Goal: Task Accomplishment & Management: Complete application form

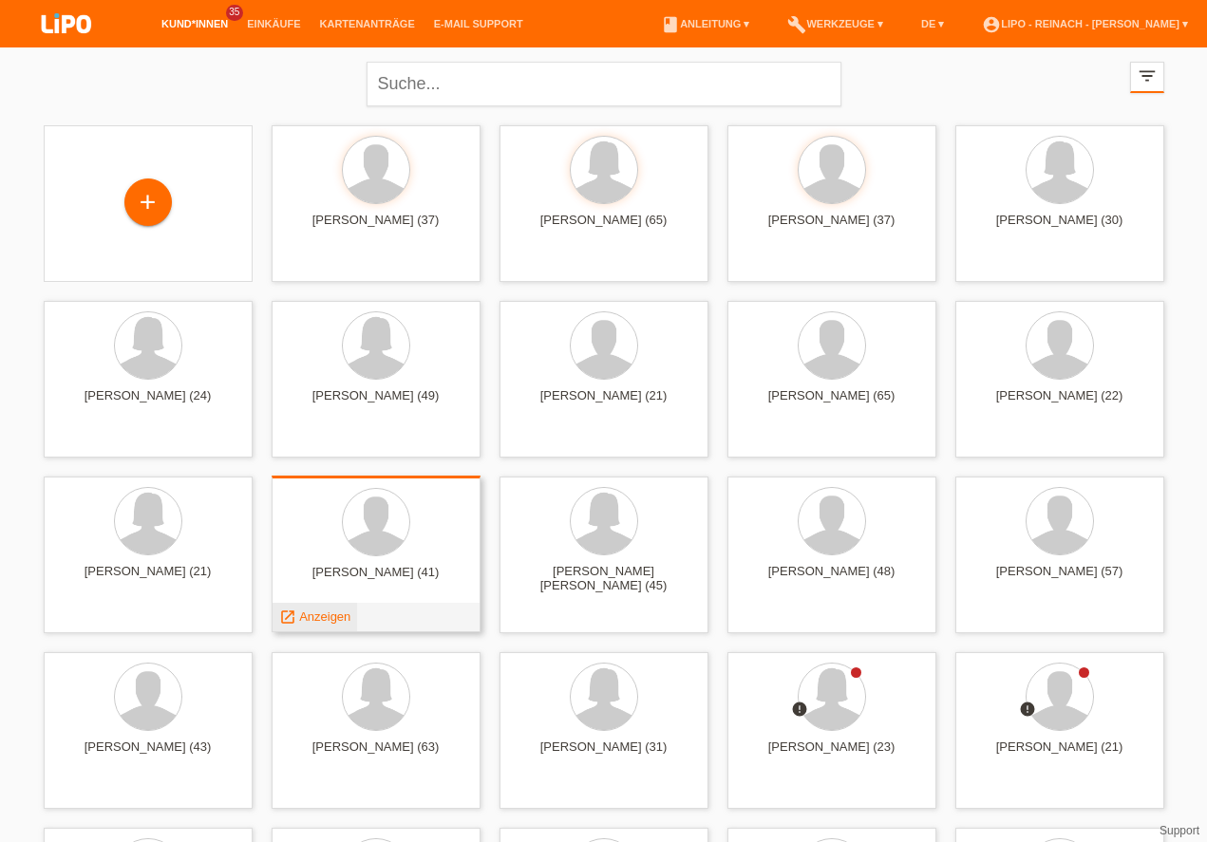
click at [317, 619] on span "Anzeigen" at bounding box center [324, 616] width 51 height 14
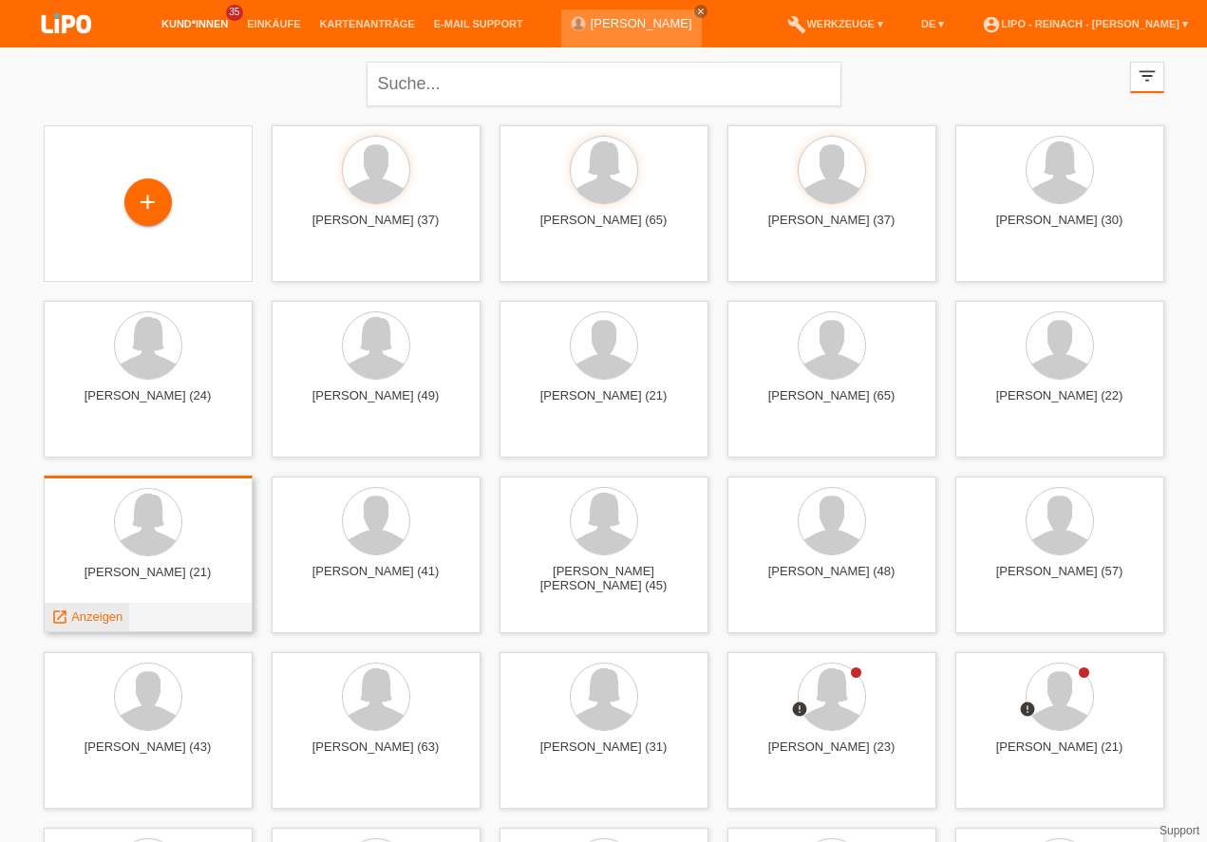
click at [86, 616] on span "Anzeigen" at bounding box center [96, 616] width 51 height 14
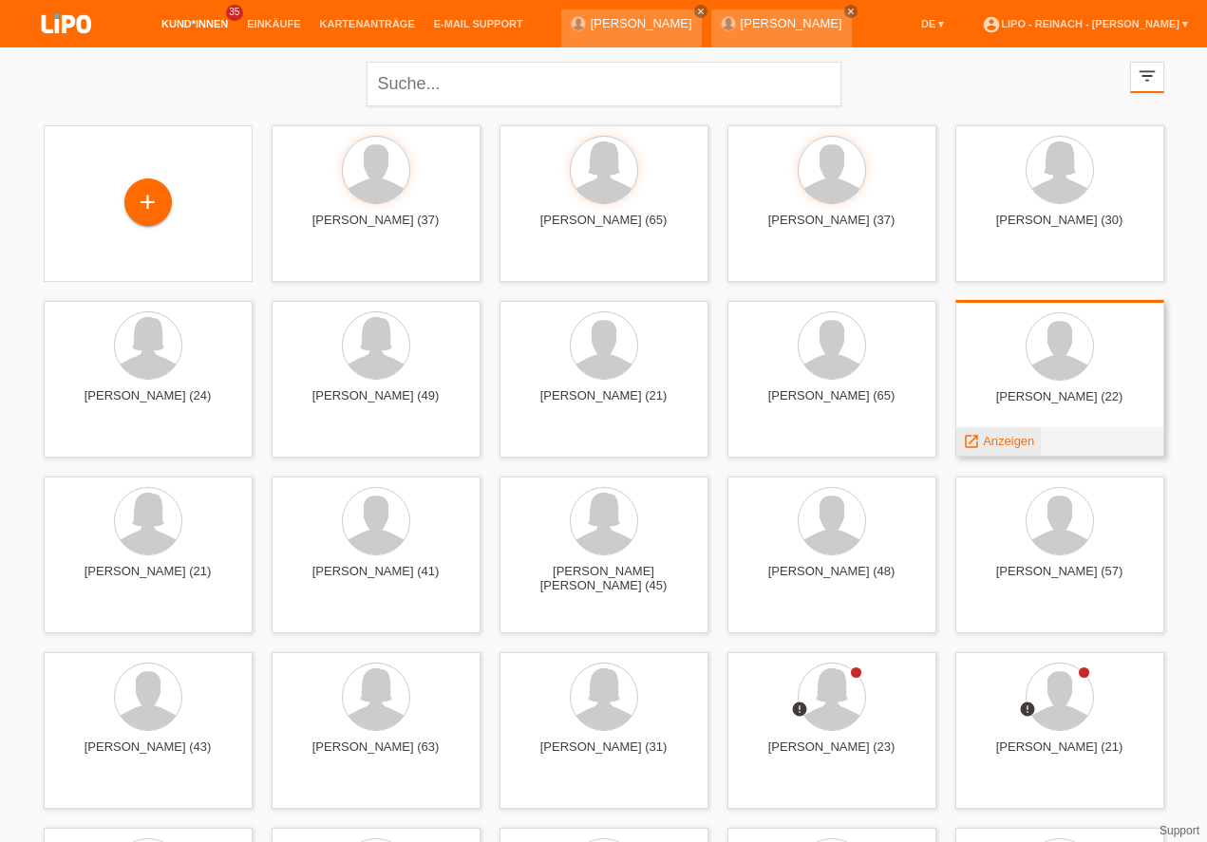
click at [997, 440] on span "Anzeigen" at bounding box center [1008, 441] width 51 height 14
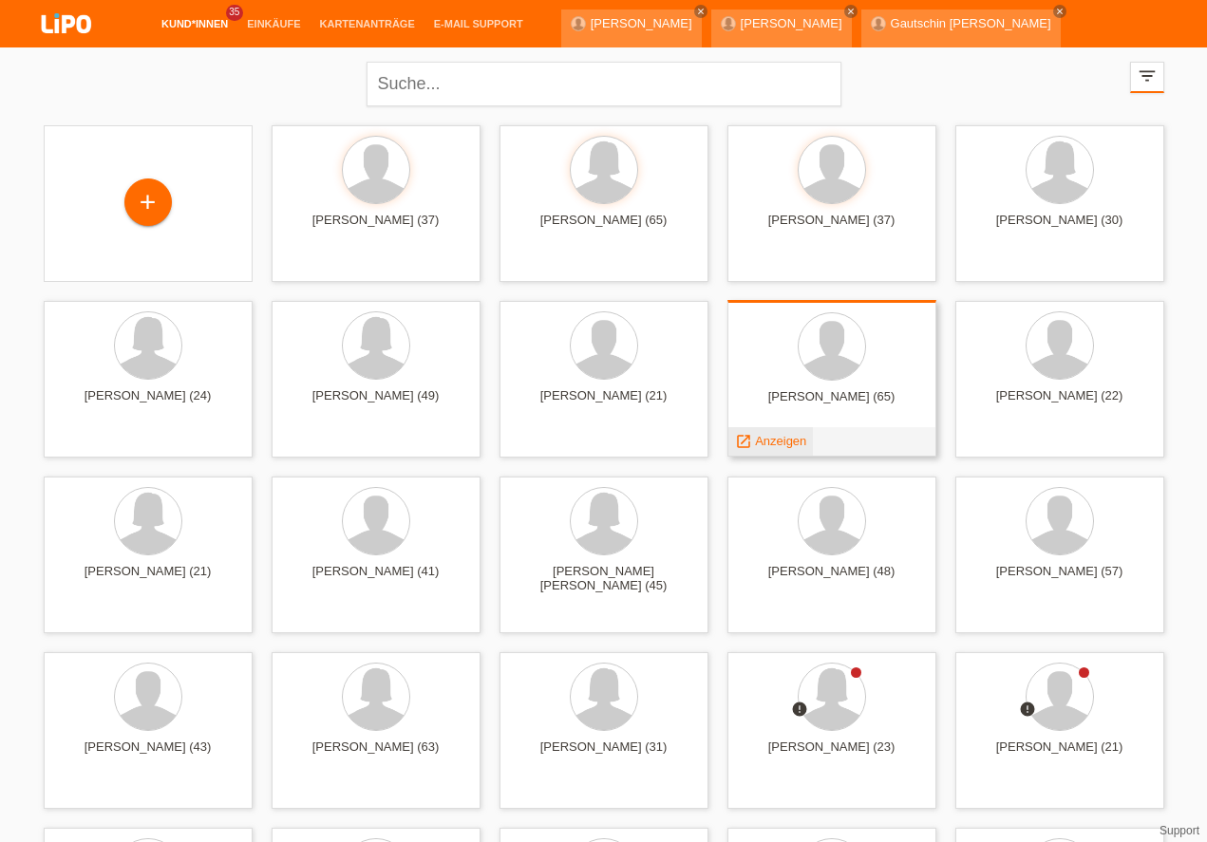
click at [776, 439] on span "Anzeigen" at bounding box center [780, 441] width 51 height 14
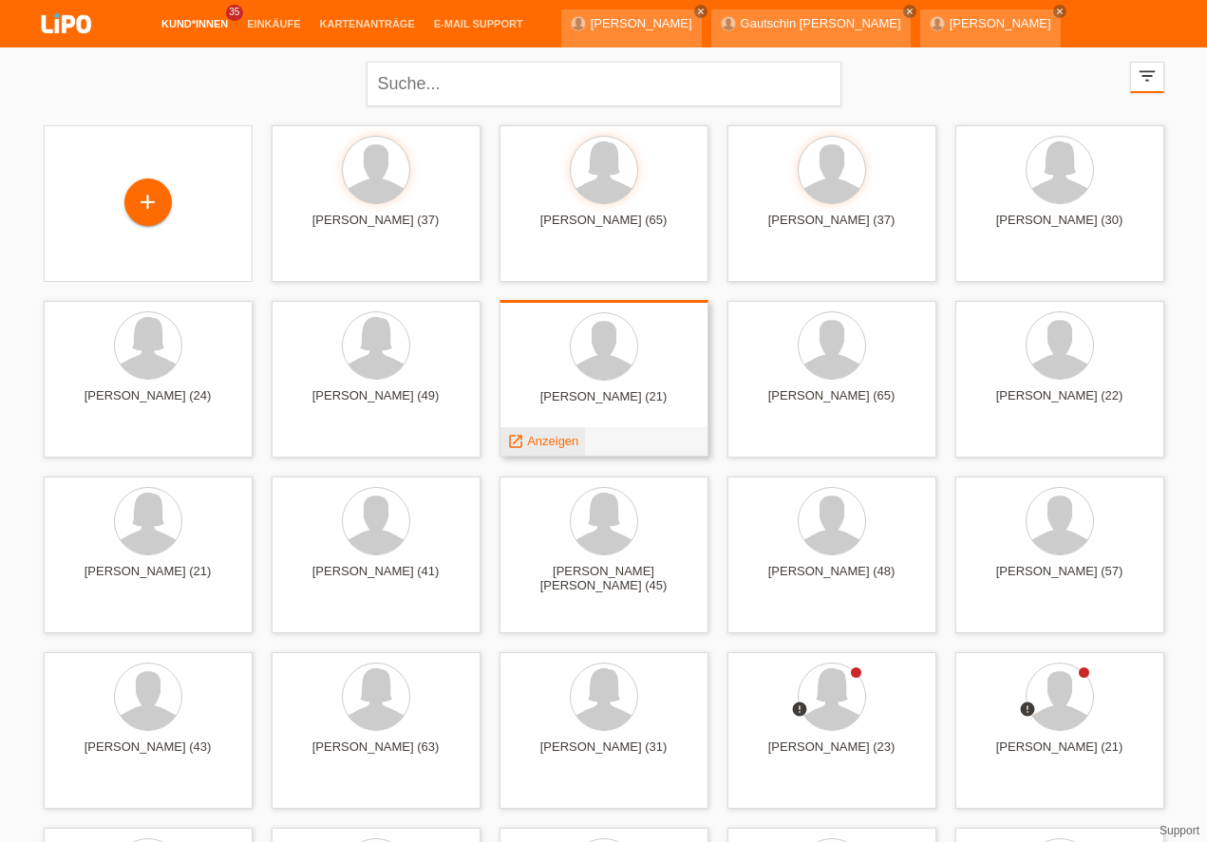
click at [551, 438] on span "Anzeigen" at bounding box center [552, 441] width 51 height 14
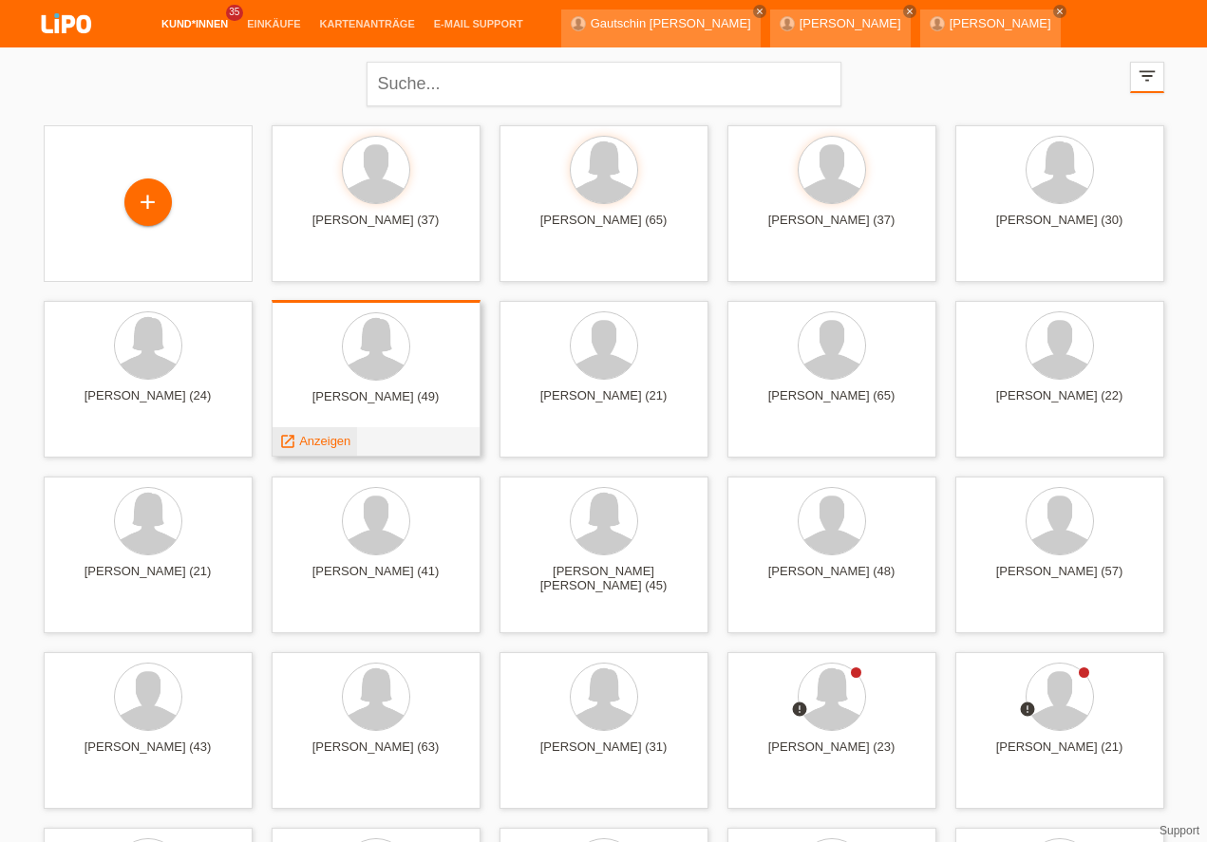
click at [316, 439] on span "Anzeigen" at bounding box center [324, 441] width 51 height 14
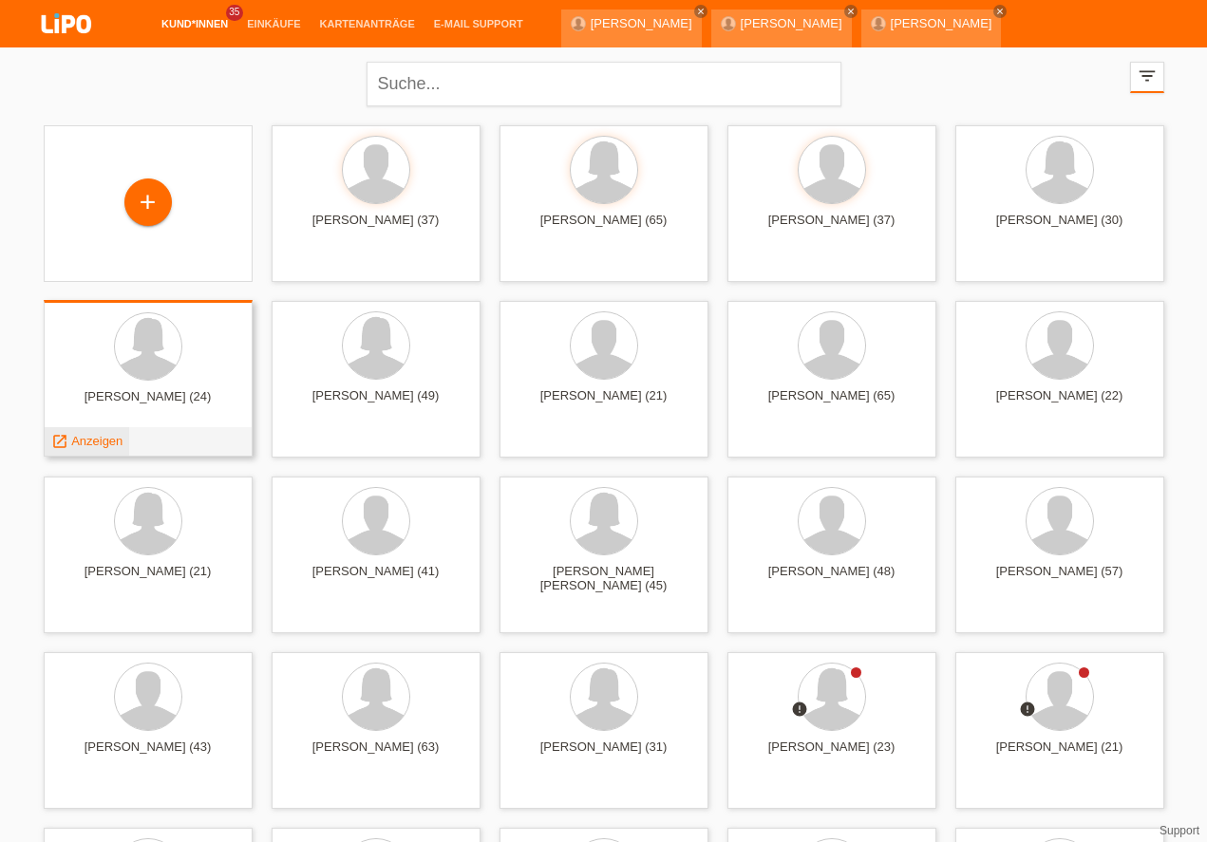
click at [101, 435] on span "Anzeigen" at bounding box center [96, 441] width 51 height 14
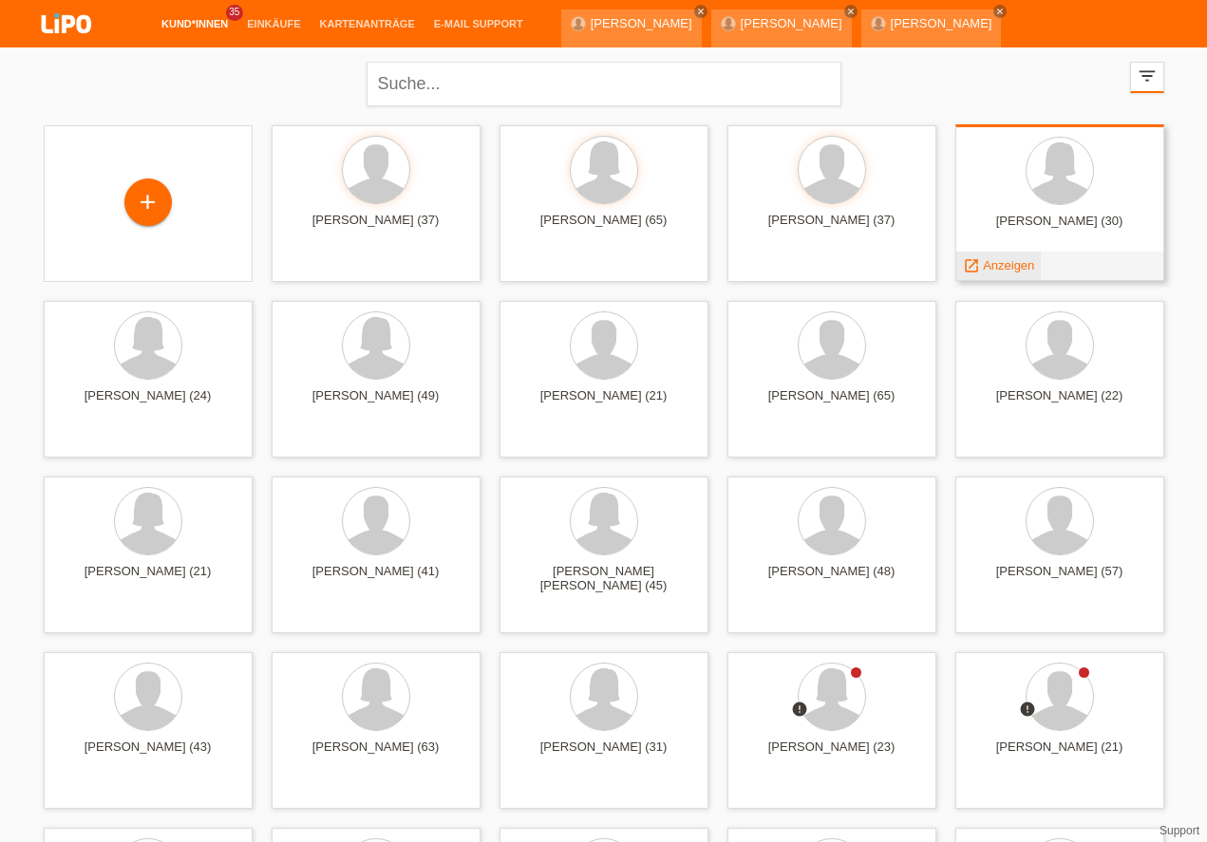
click at [999, 263] on span "Anzeigen" at bounding box center [1008, 265] width 51 height 14
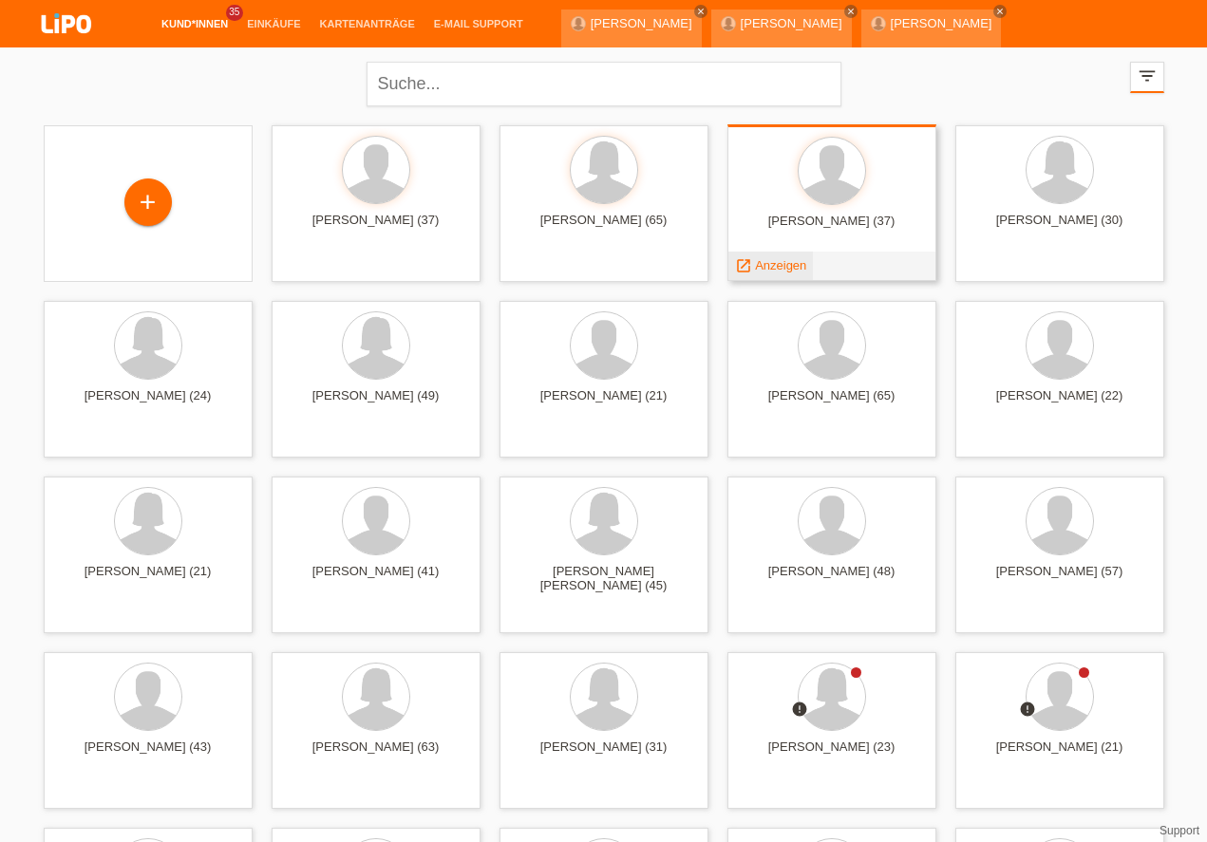
click at [783, 262] on span "Anzeigen" at bounding box center [780, 265] width 51 height 14
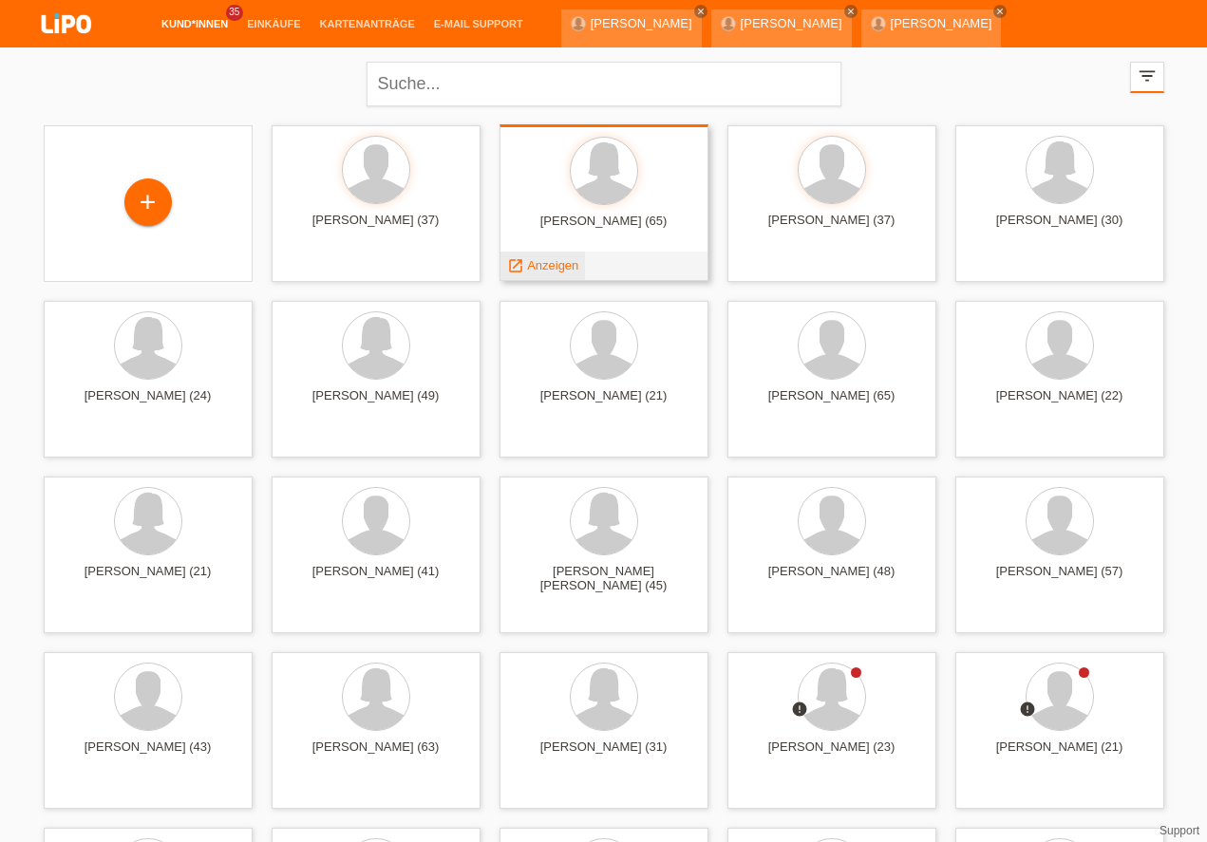
click at [542, 268] on span "Anzeigen" at bounding box center [552, 265] width 51 height 14
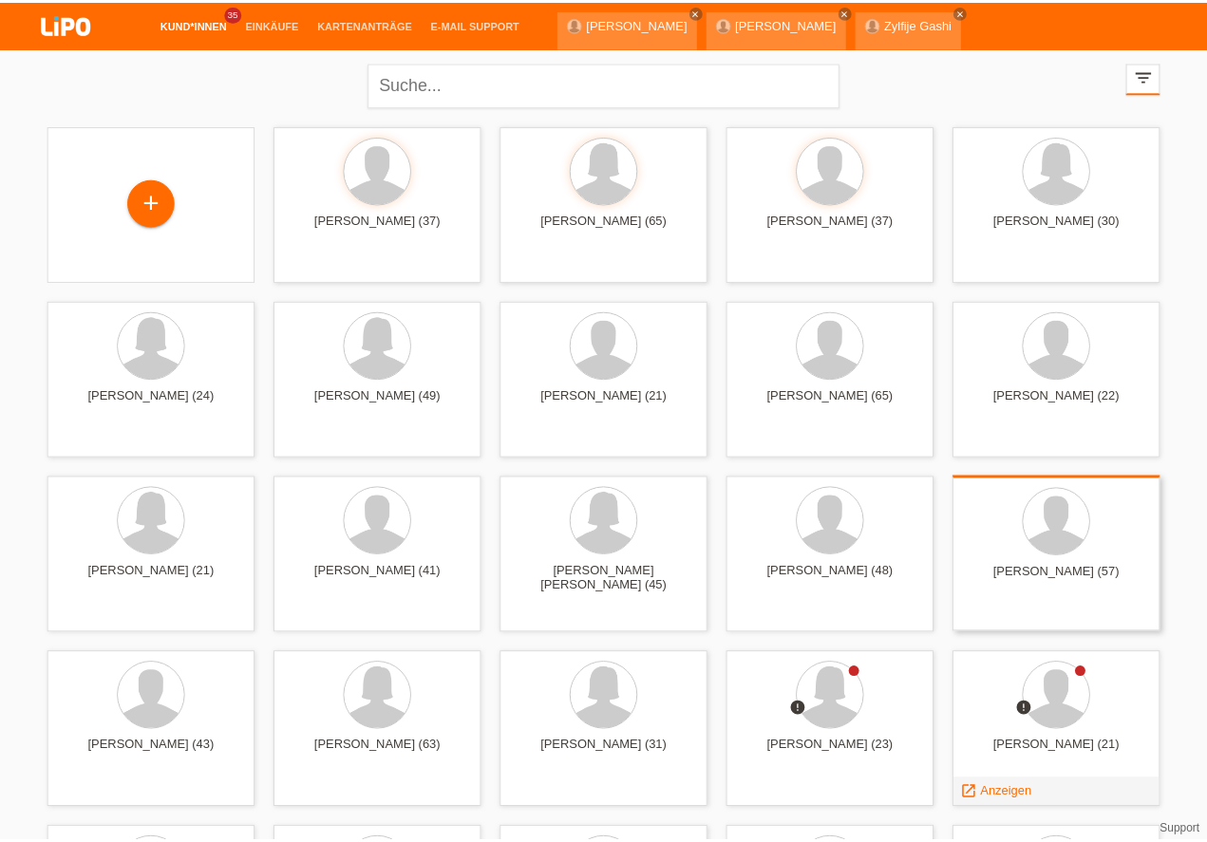
scroll to position [162, 0]
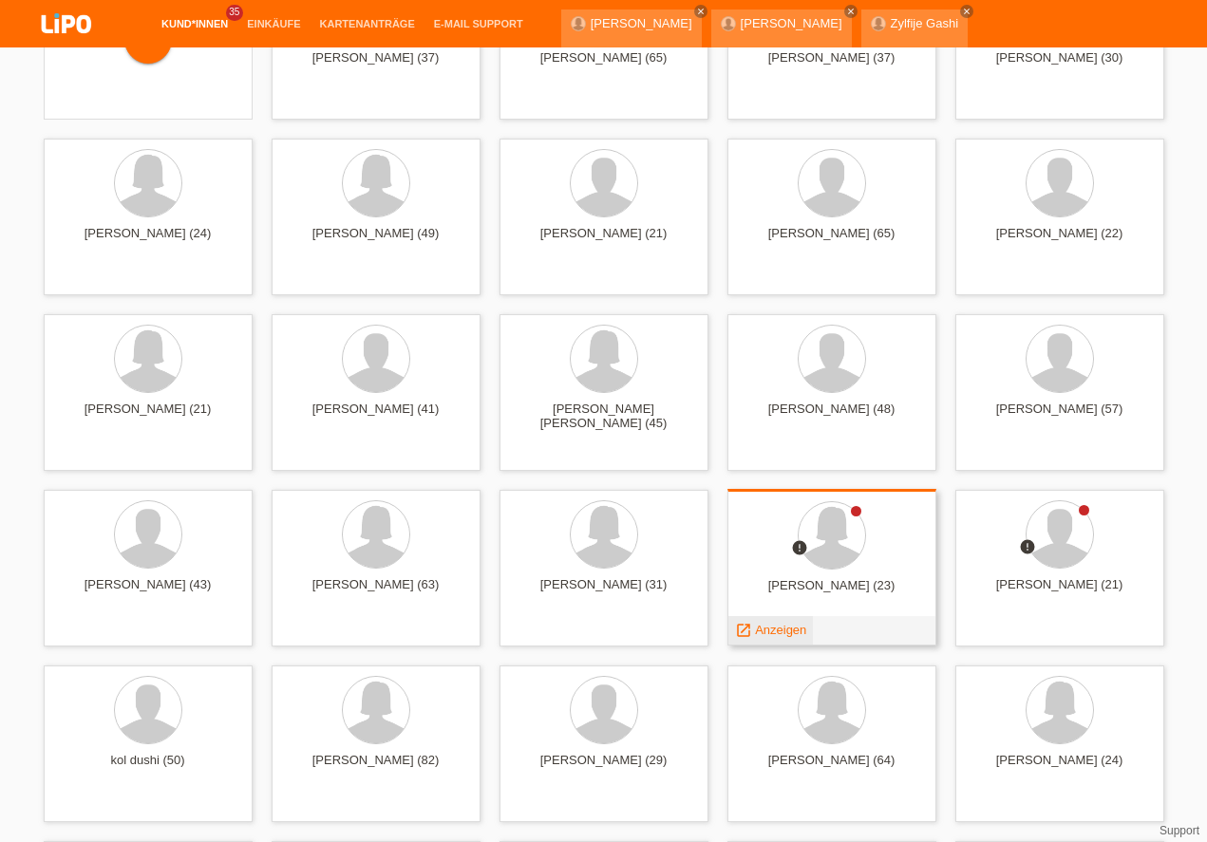
click at [763, 624] on span "Anzeigen" at bounding box center [780, 630] width 51 height 14
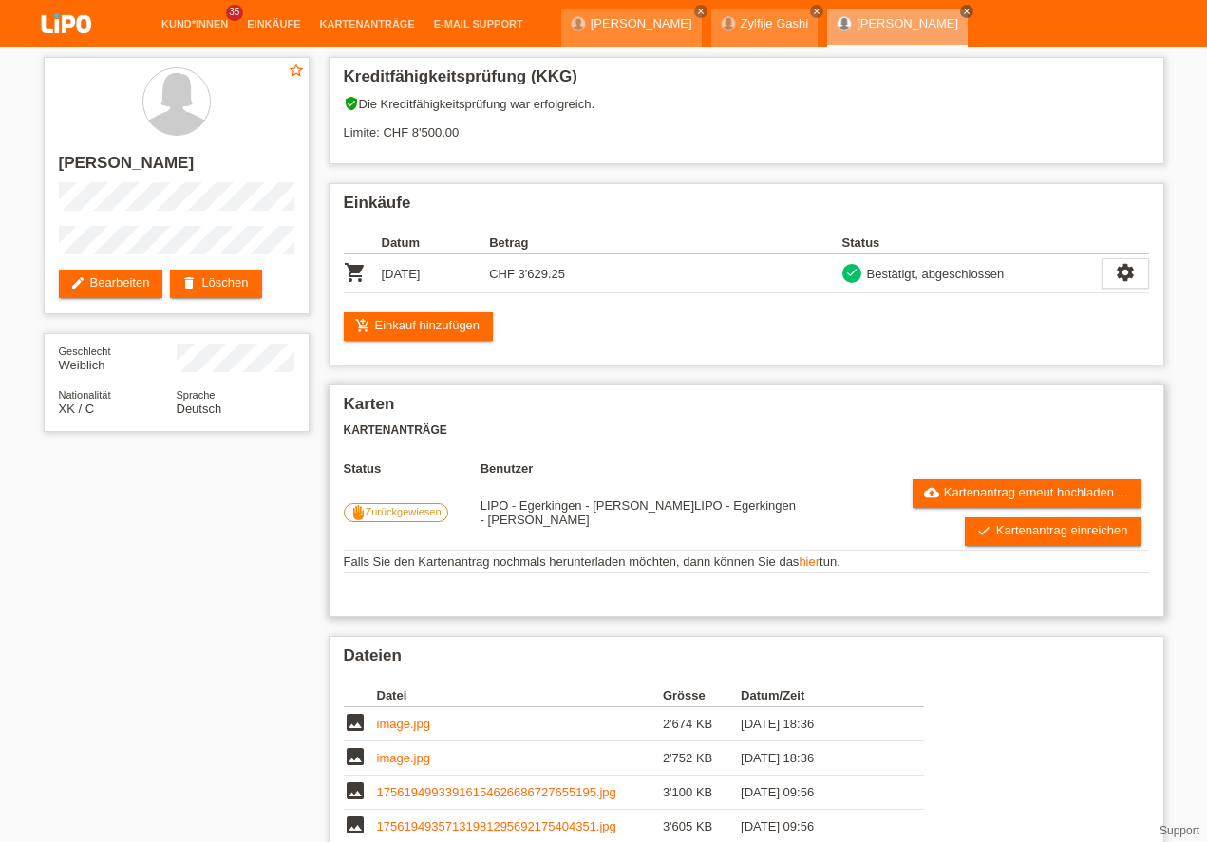
scroll to position [108, 0]
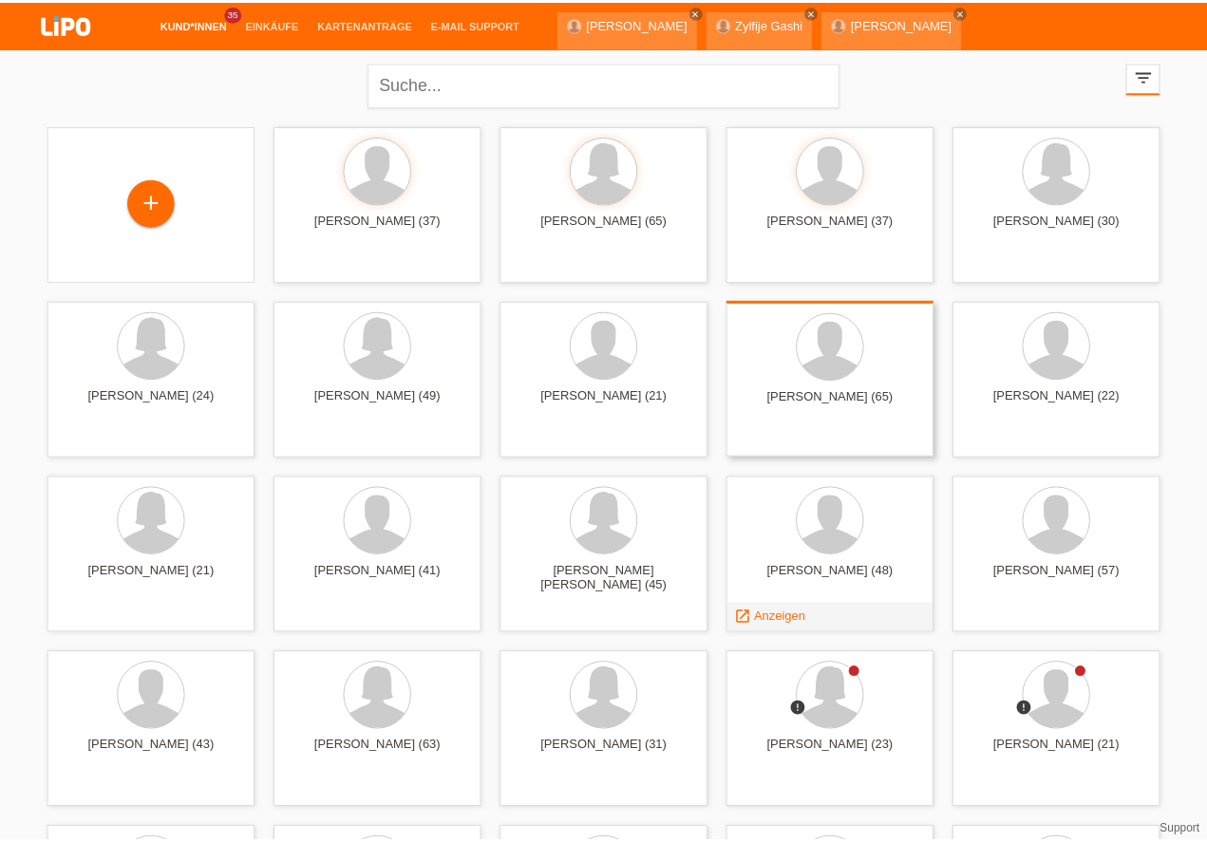
scroll to position [162, 0]
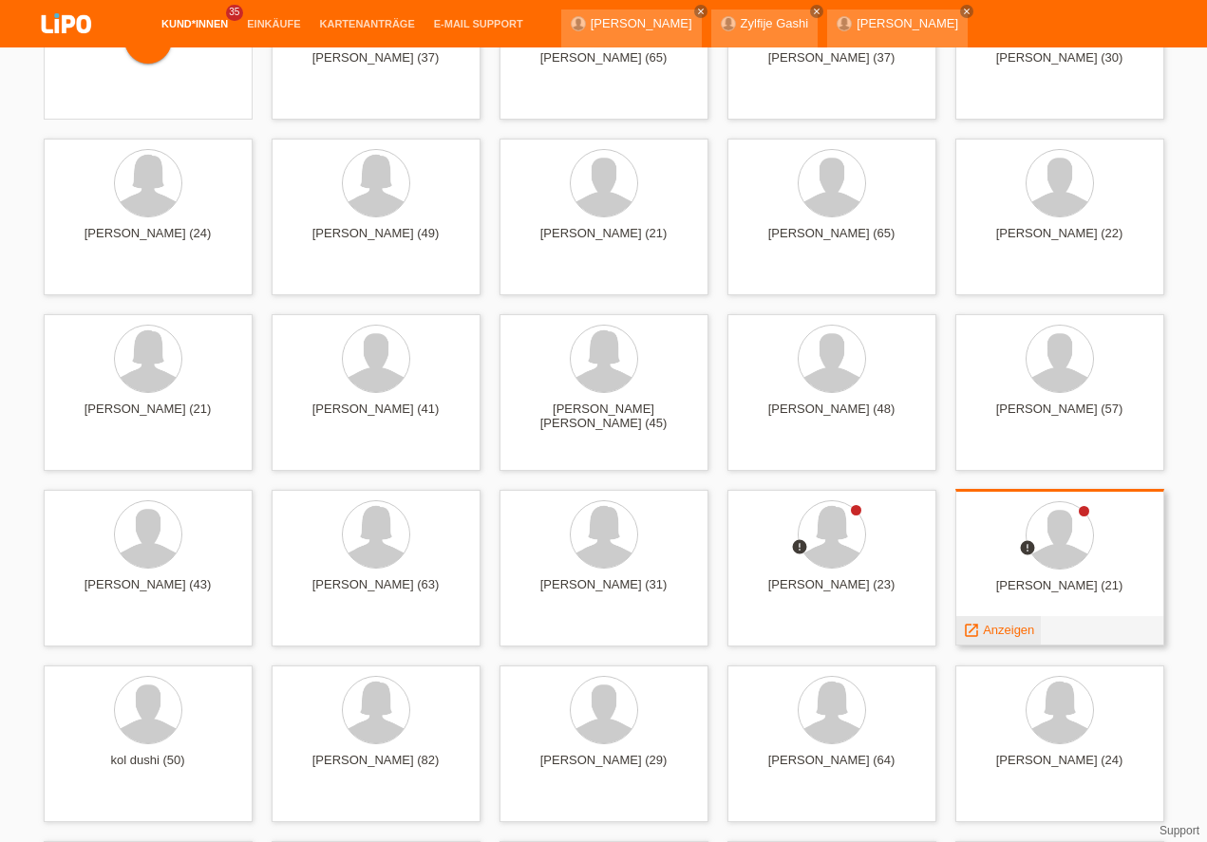
click at [988, 634] on span "Anzeigen" at bounding box center [1008, 630] width 51 height 14
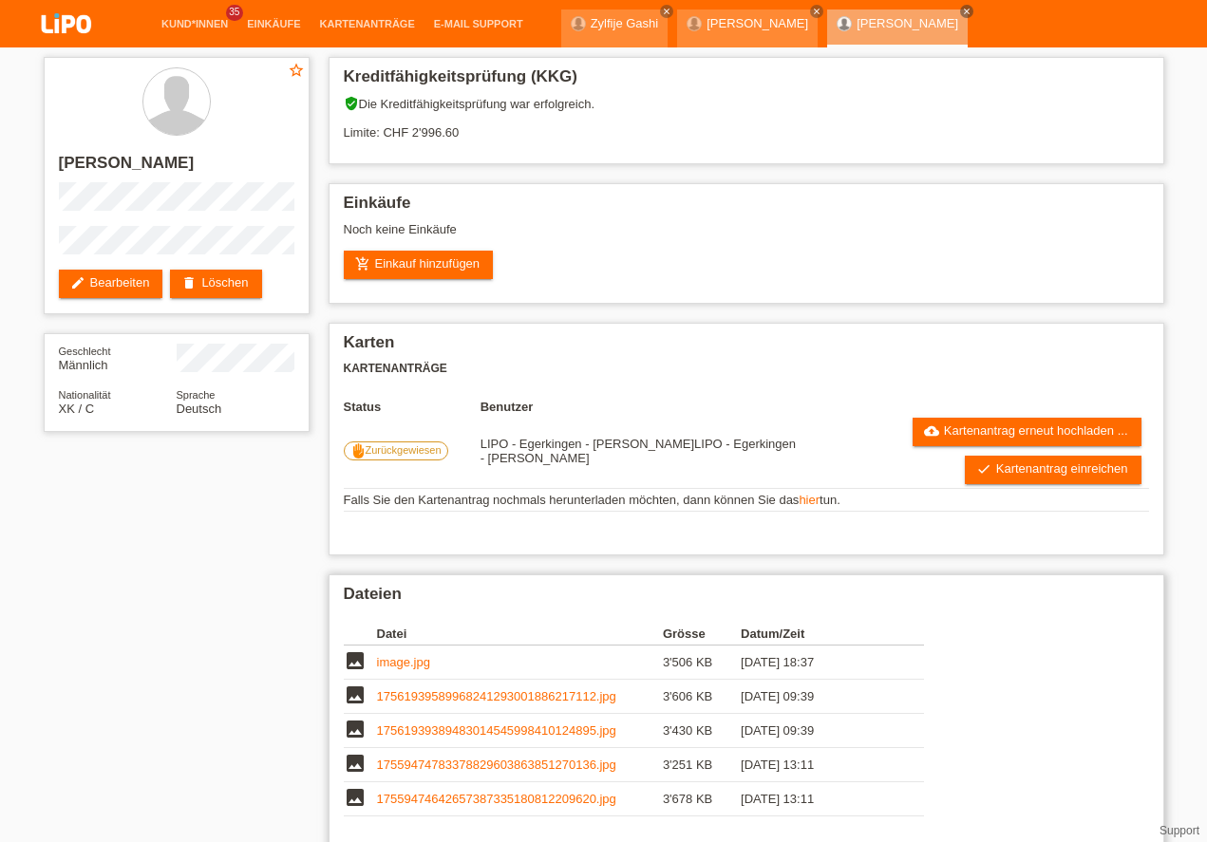
scroll to position [162, 0]
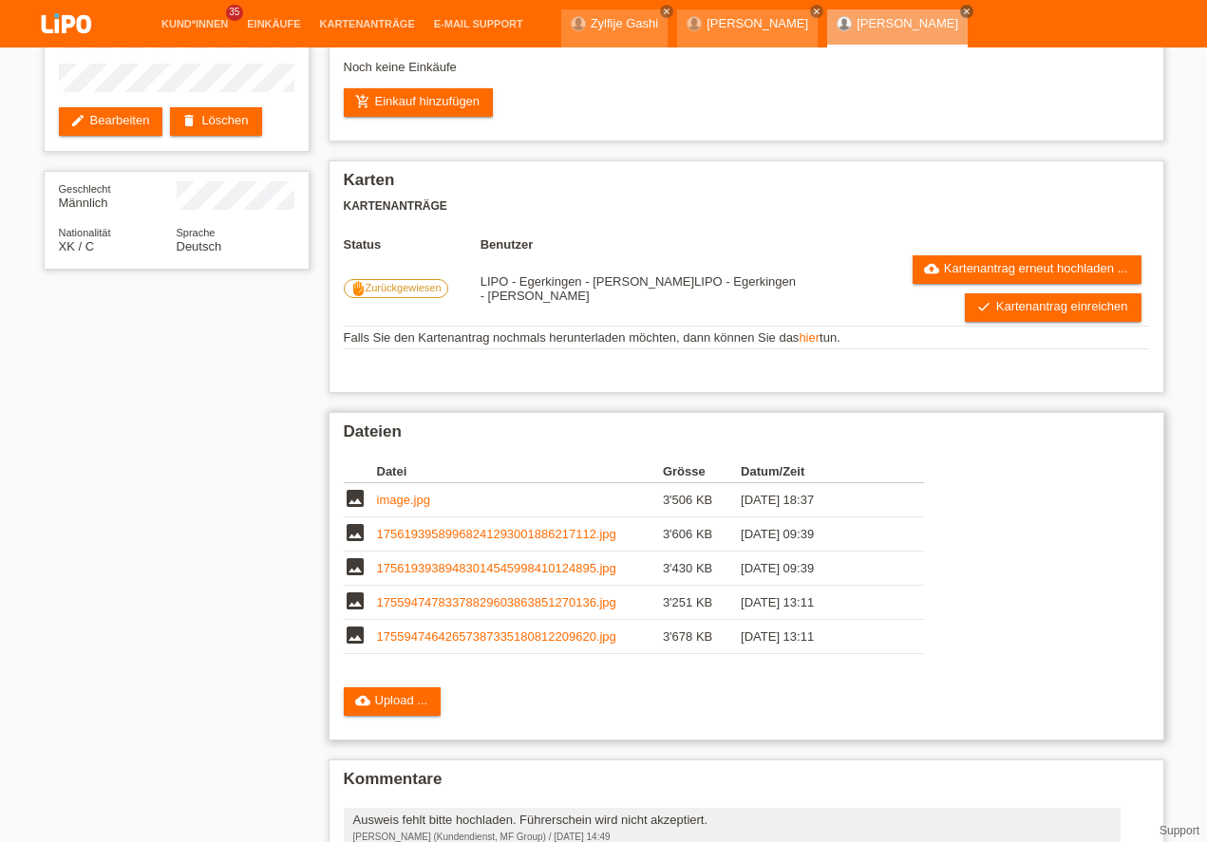
click at [406, 496] on link "image.jpg" at bounding box center [403, 500] width 53 height 14
click at [526, 537] on link "17561939589968241293001886217112.jpg" at bounding box center [496, 534] width 239 height 14
click at [457, 635] on link "17559474642657387335180812209620.jpg" at bounding box center [496, 636] width 239 height 14
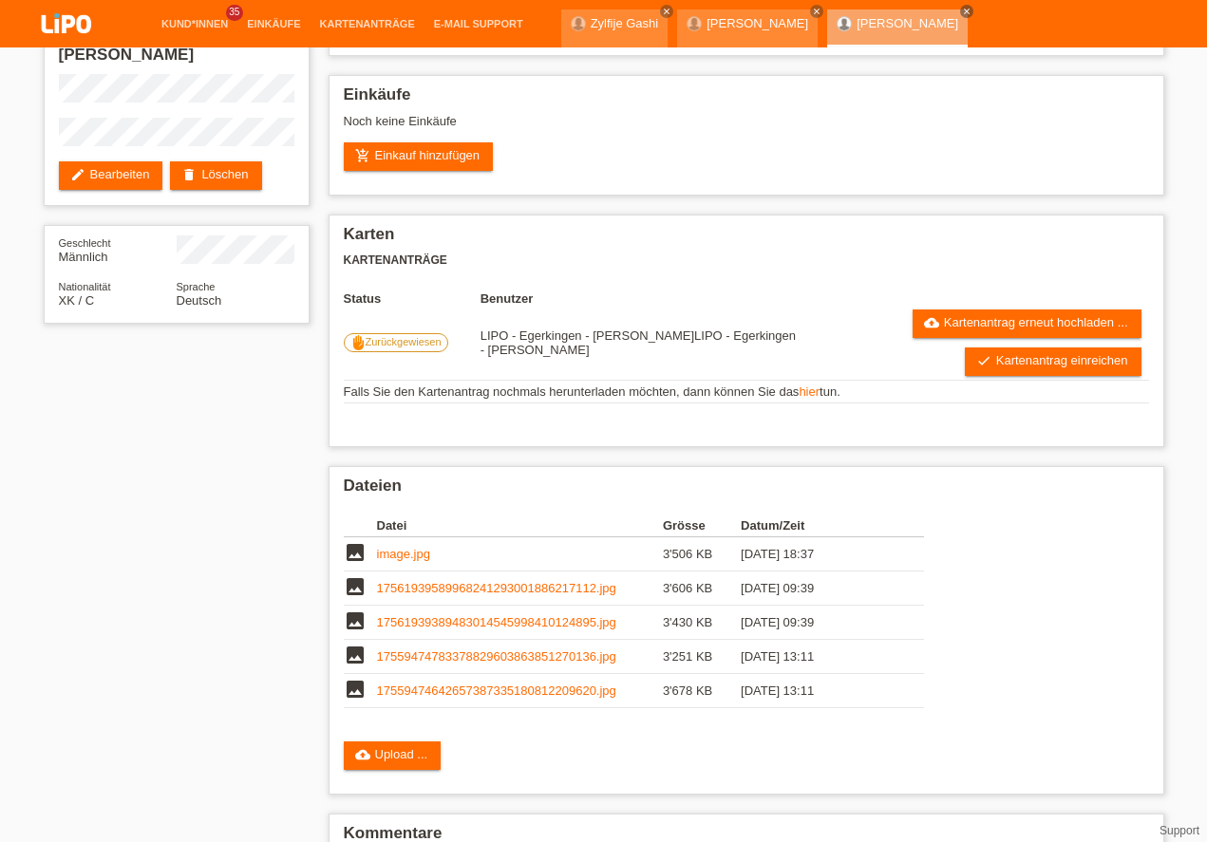
scroll to position [54, 0]
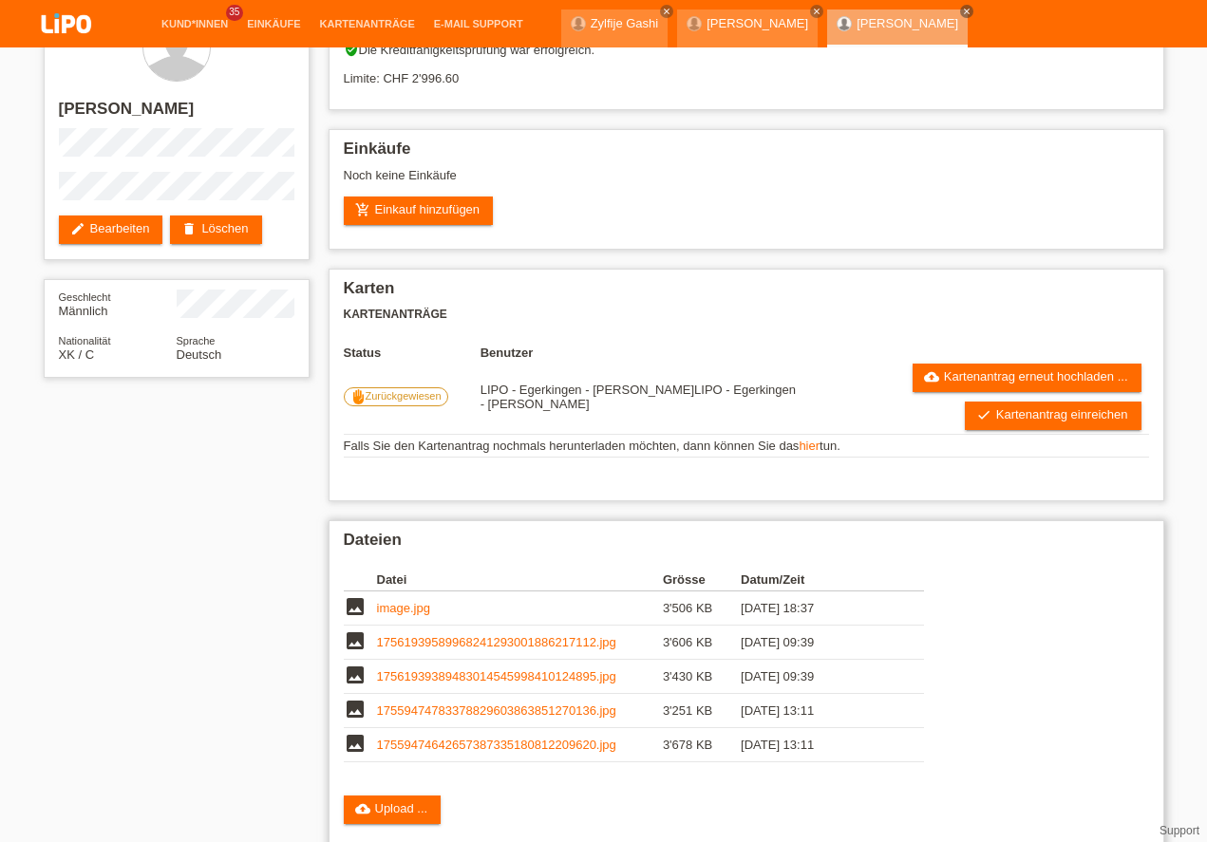
click at [404, 609] on link "image.jpg" at bounding box center [403, 608] width 53 height 14
click at [514, 643] on link "17561939589968241293001886217112.jpg" at bounding box center [496, 642] width 239 height 14
click at [478, 674] on link "17561939389483014545998410124895.jpg" at bounding box center [496, 676] width 239 height 14
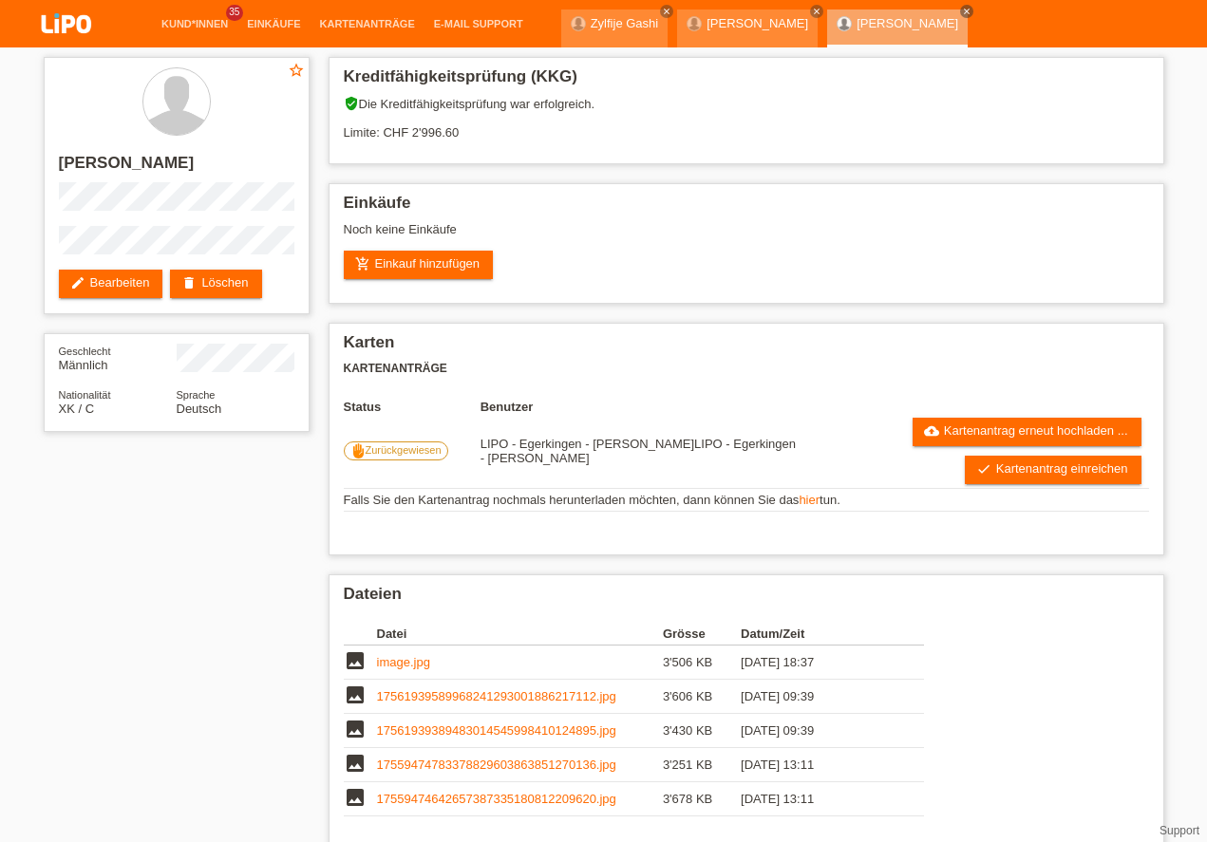
click at [1107, 66] on link "account_circle LIPO - Reinach - Thomas Bauer ▾" at bounding box center [1084, 71] width 225 height 11
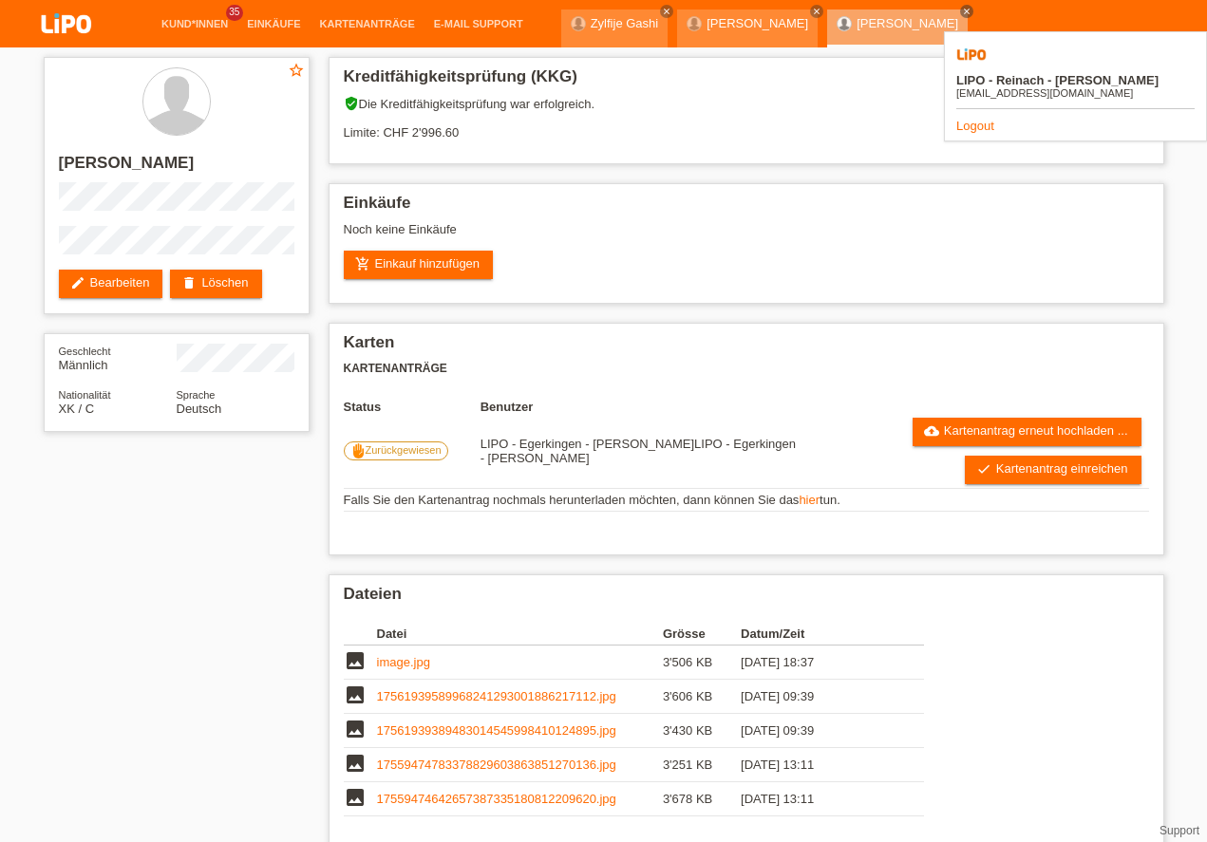
click at [76, 16] on img at bounding box center [66, 25] width 95 height 50
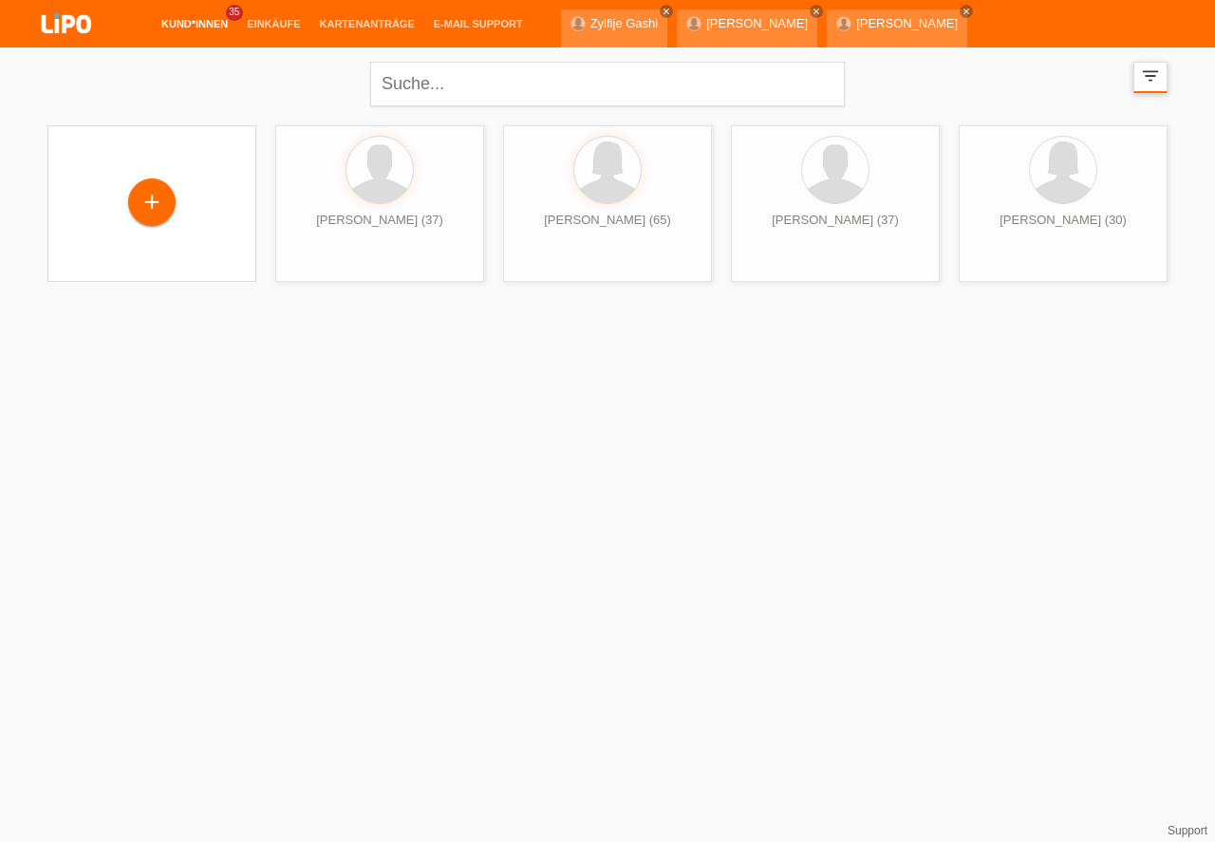
click at [1158, 74] on icon "filter_list" at bounding box center [1150, 76] width 21 height 21
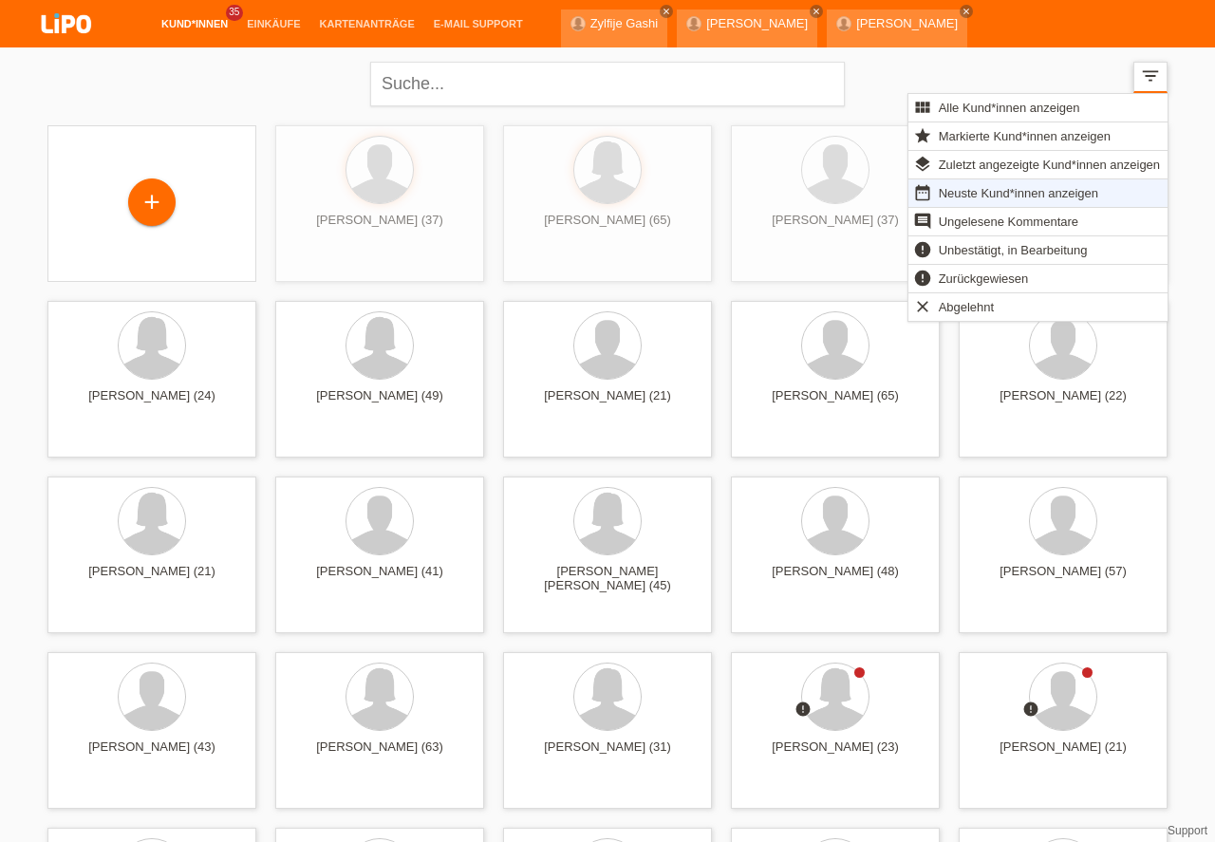
click at [962, 8] on icon "close" at bounding box center [966, 11] width 9 height 9
click at [962, 9] on icon "close" at bounding box center [966, 11] width 9 height 9
click at [1156, 76] on icon "filter_list" at bounding box center [1150, 76] width 21 height 21
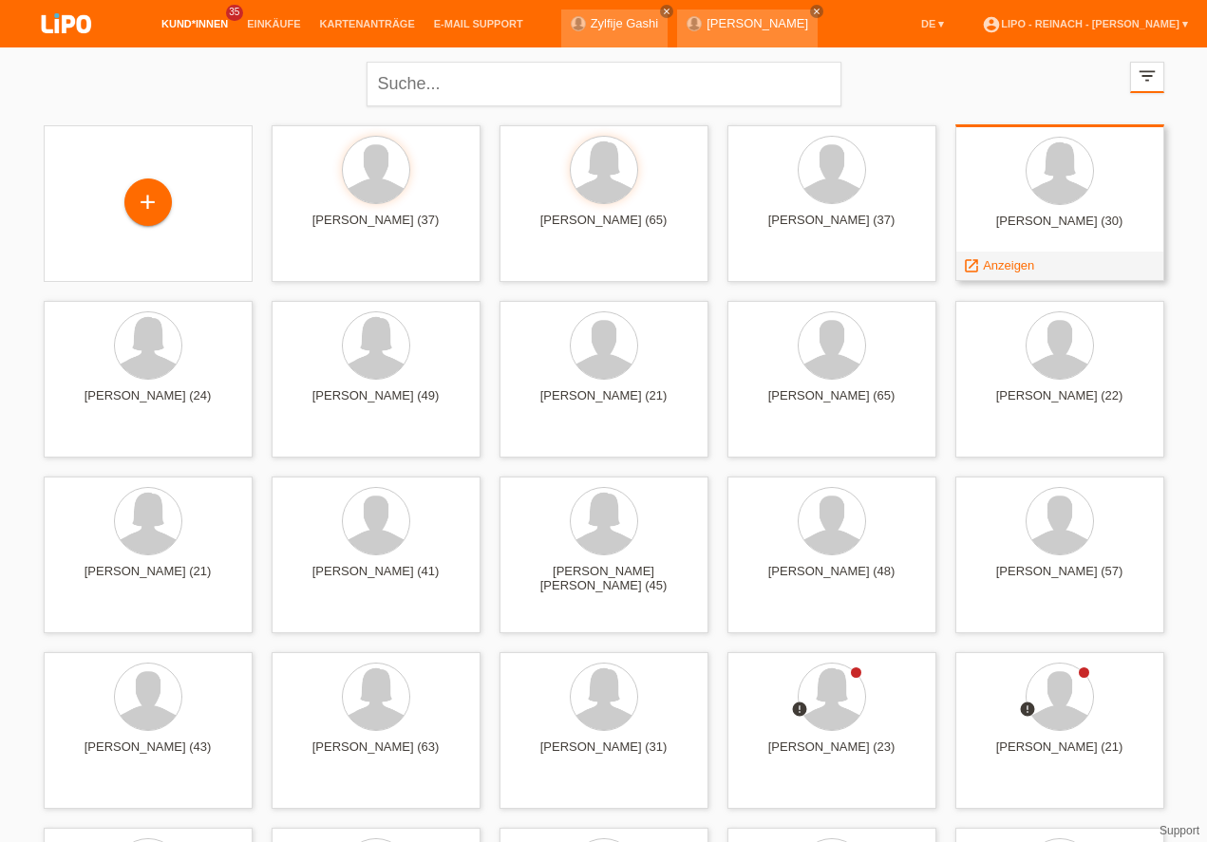
click at [1004, 136] on div "aurela rudaj (30) launch Anzeigen" at bounding box center [1059, 202] width 209 height 157
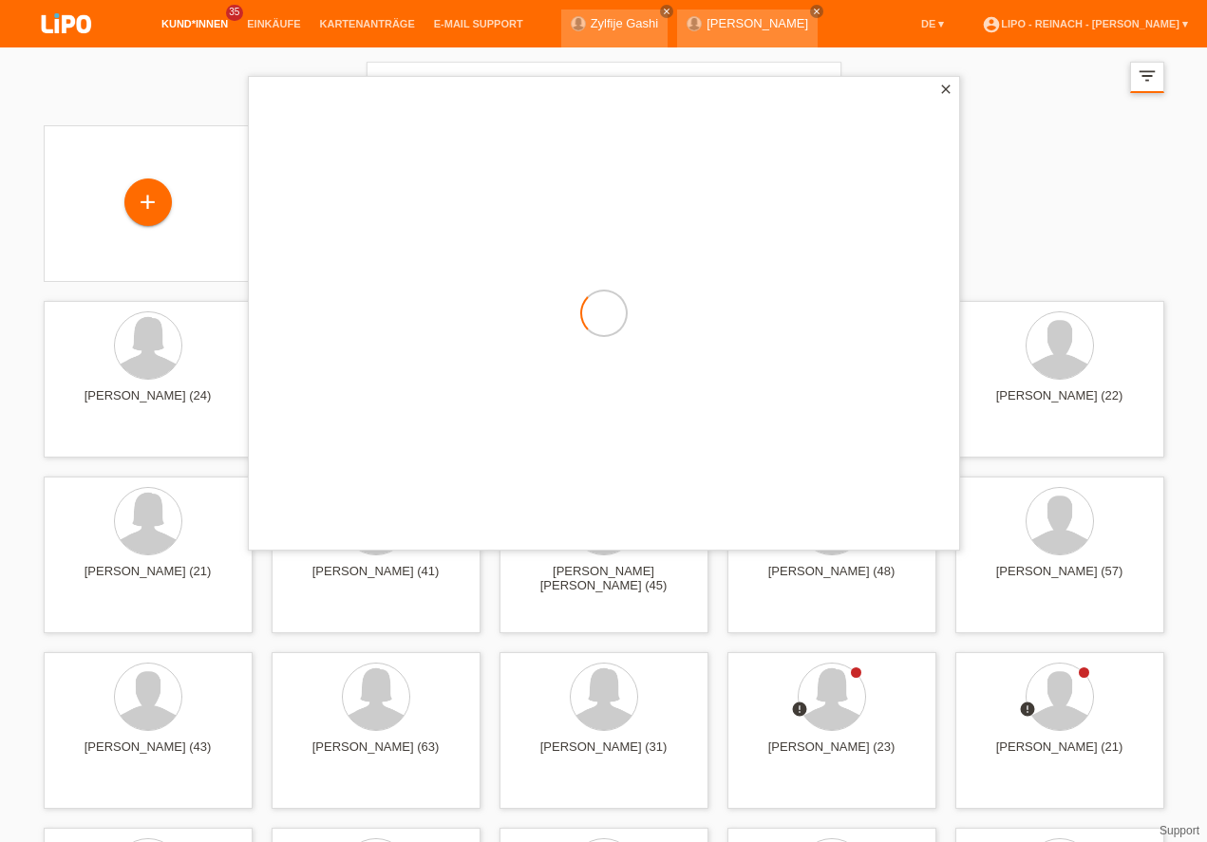
click at [1134, 78] on div "filter_list" at bounding box center [1147, 77] width 34 height 31
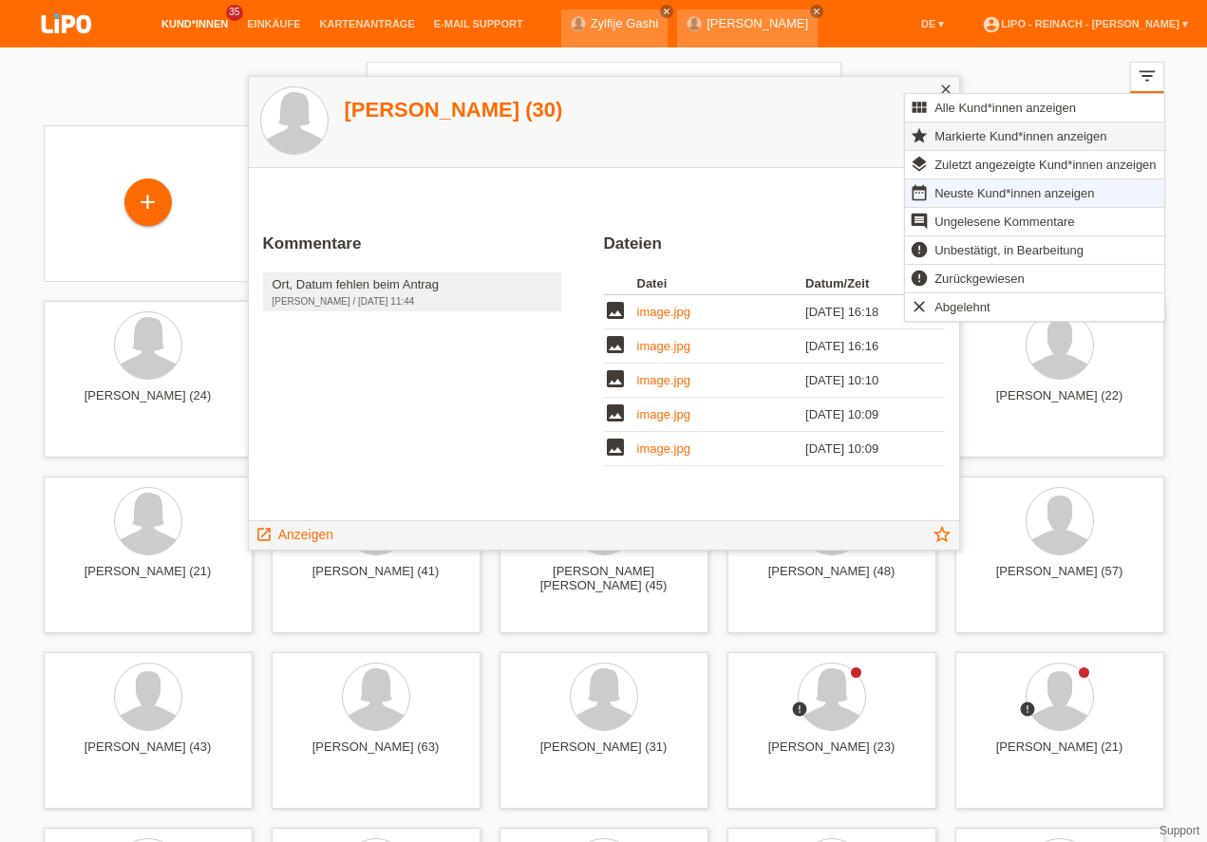
click at [1007, 130] on span "Markierte Kund*innen anzeigen" at bounding box center [1020, 135] width 178 height 23
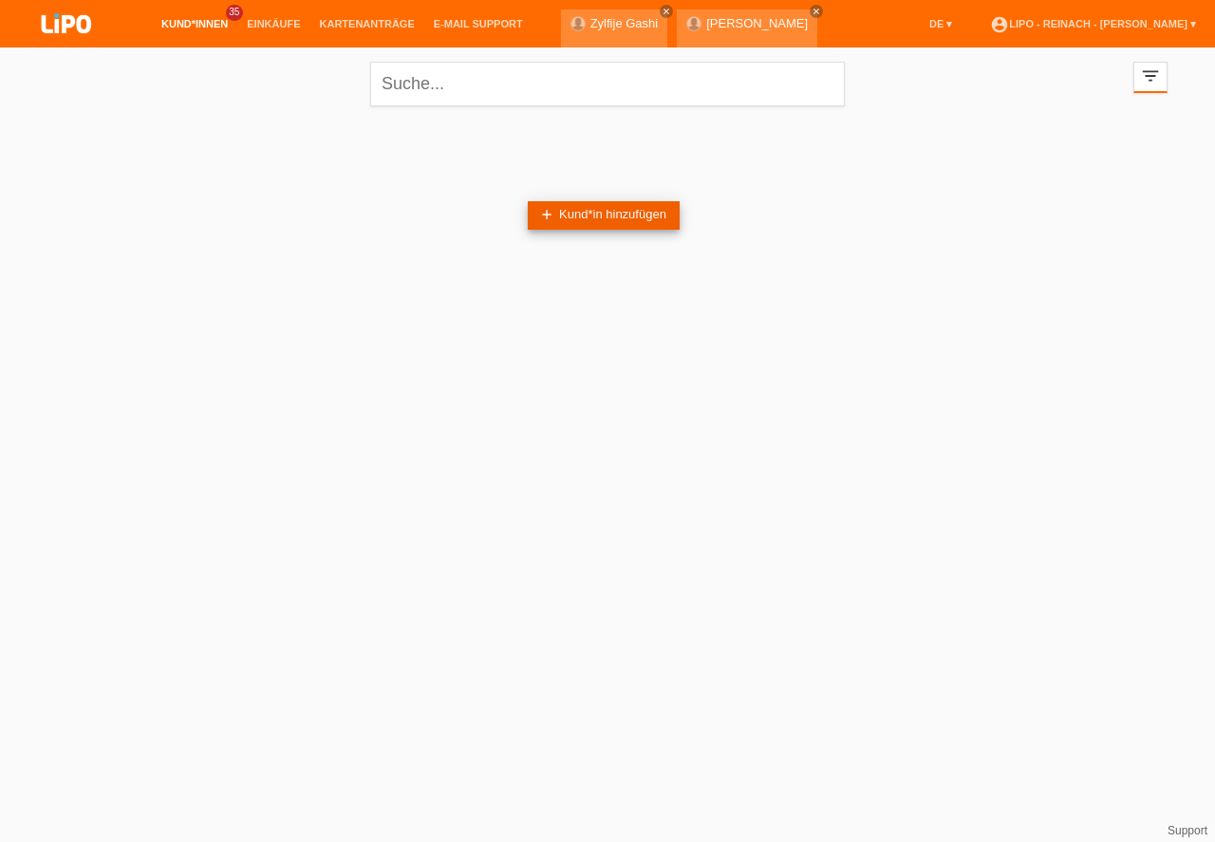
click at [632, 210] on link "add Kund*in hinzufügen" at bounding box center [604, 215] width 152 height 28
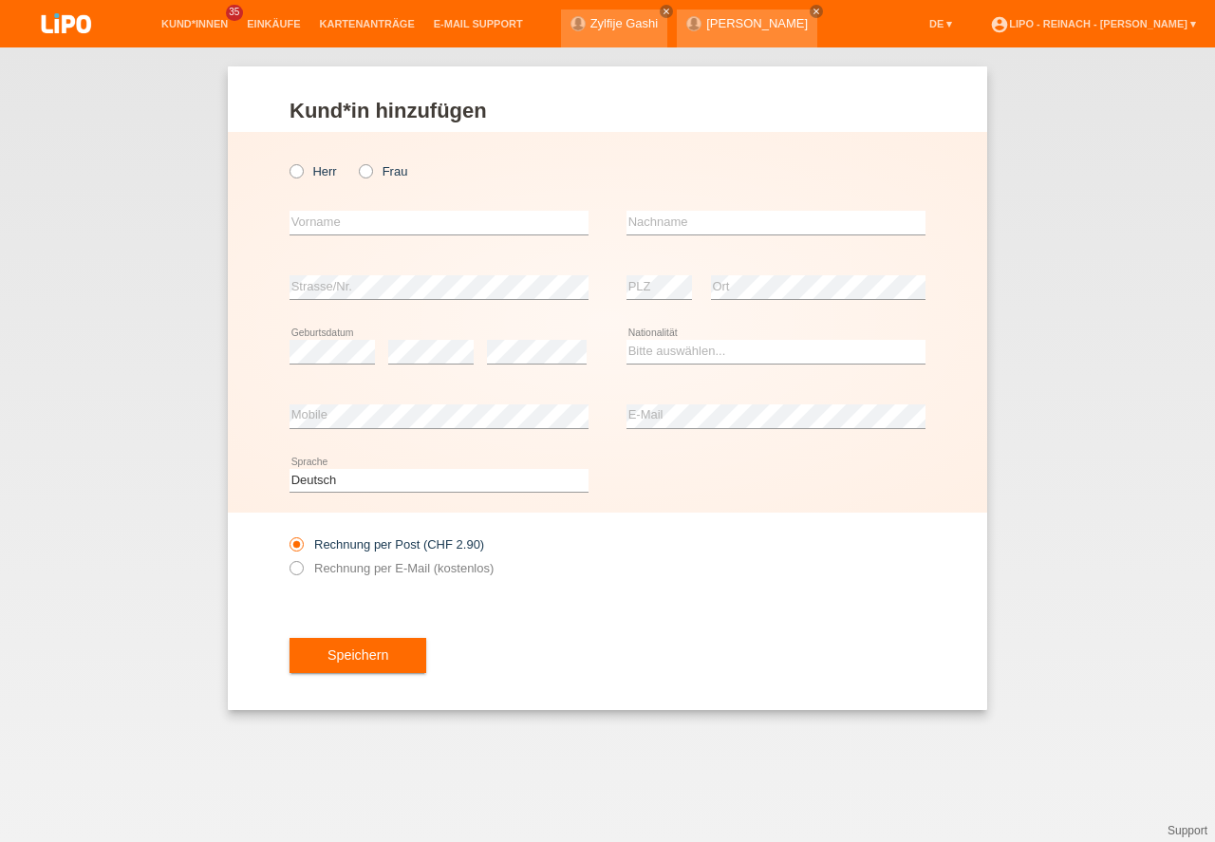
click at [287, 161] on icon at bounding box center [287, 161] width 0 height 0
click at [298, 177] on input "Herr" at bounding box center [296, 170] width 12 height 12
radio input "true"
click at [331, 220] on input "text" at bounding box center [439, 223] width 299 height 24
type input "bASHKIM"
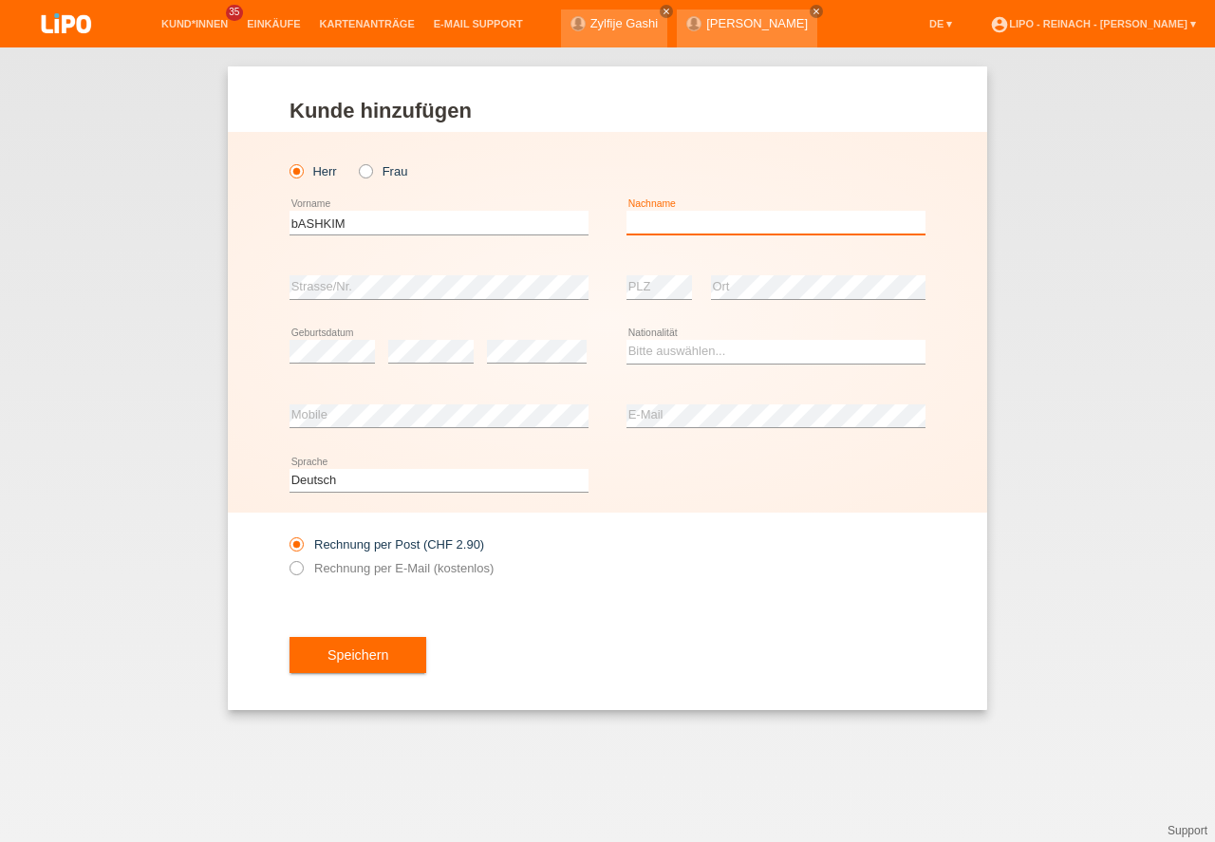
click at [677, 223] on input "text" at bounding box center [776, 223] width 299 height 24
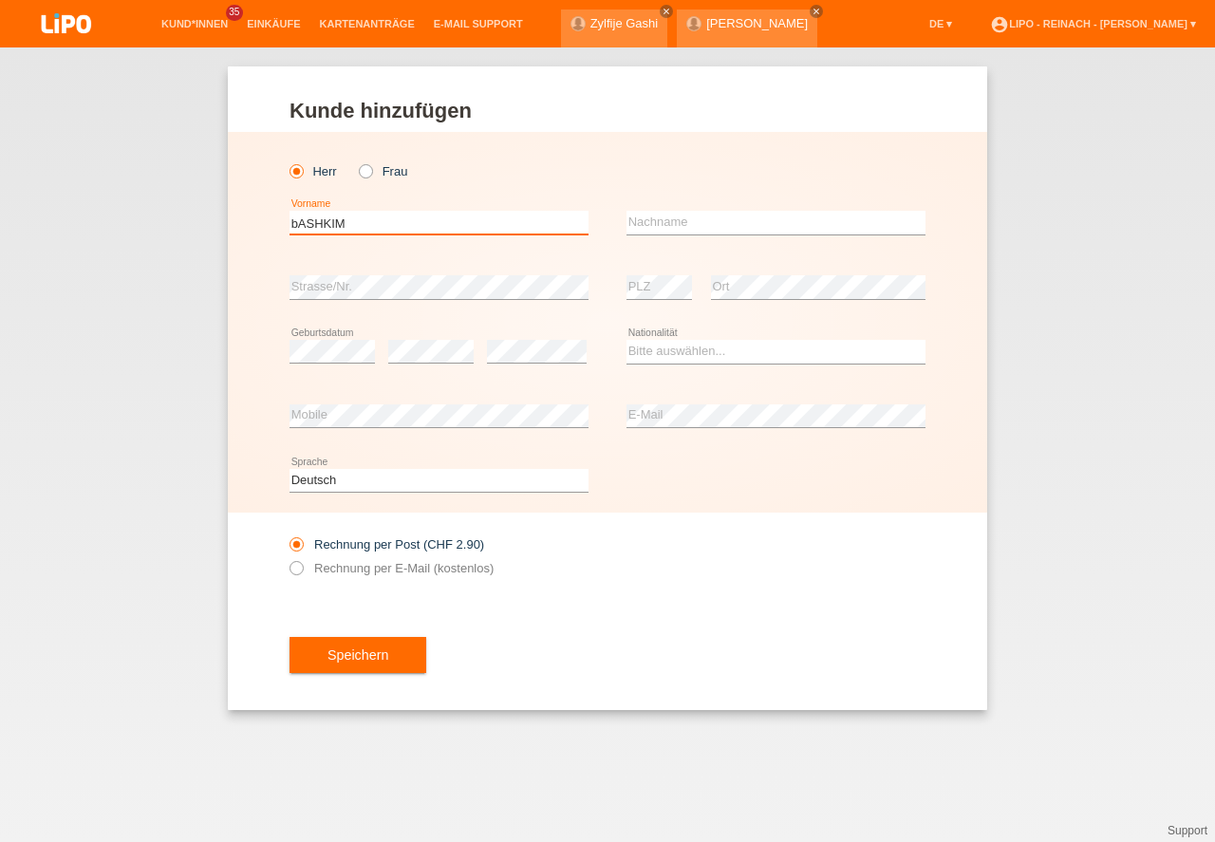
drag, startPoint x: 360, startPoint y: 219, endPoint x: 119, endPoint y: 201, distance: 241.8
click at [290, 211] on input "bASHKIM" at bounding box center [439, 223] width 299 height 24
type input "bASHKIM"
drag, startPoint x: 376, startPoint y: 229, endPoint x: 83, endPoint y: 206, distance: 294.2
click at [290, 211] on input "bASHKIM" at bounding box center [439, 223] width 299 height 24
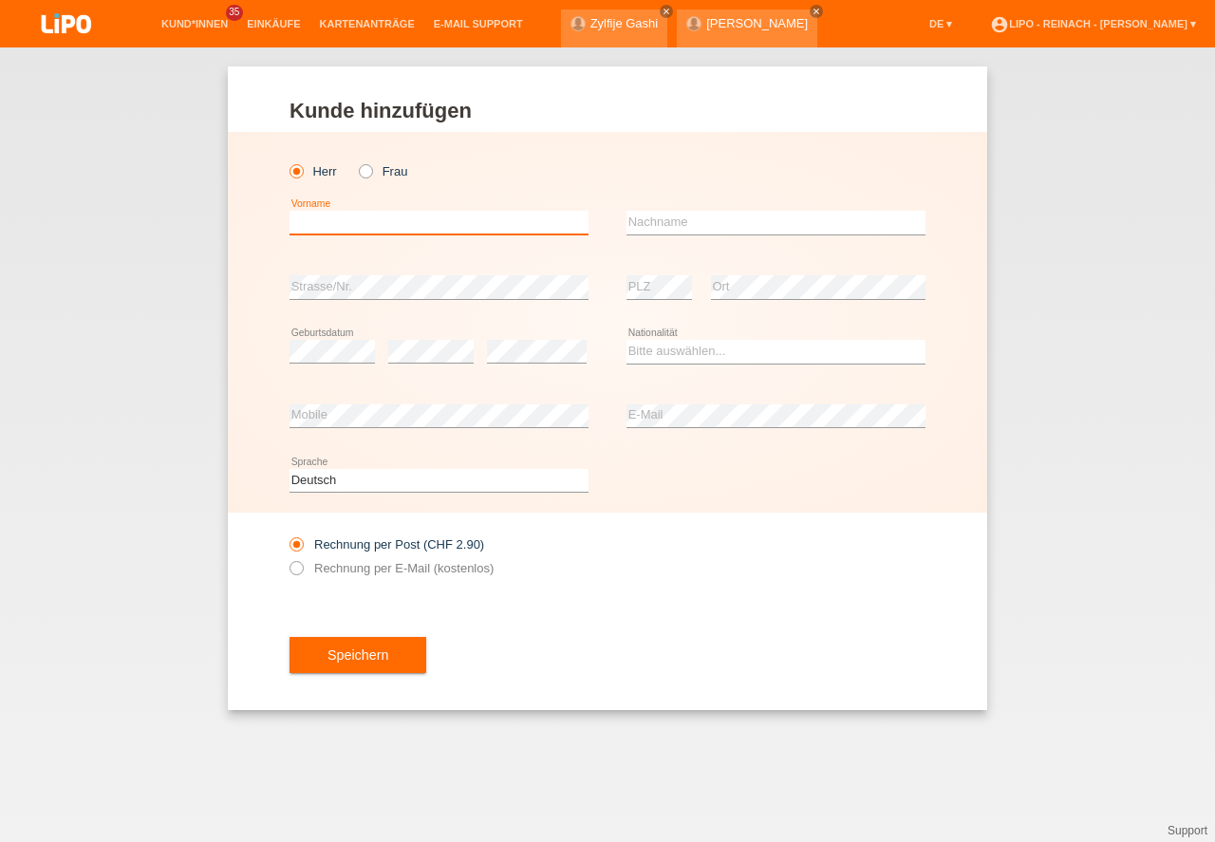
type input "M"
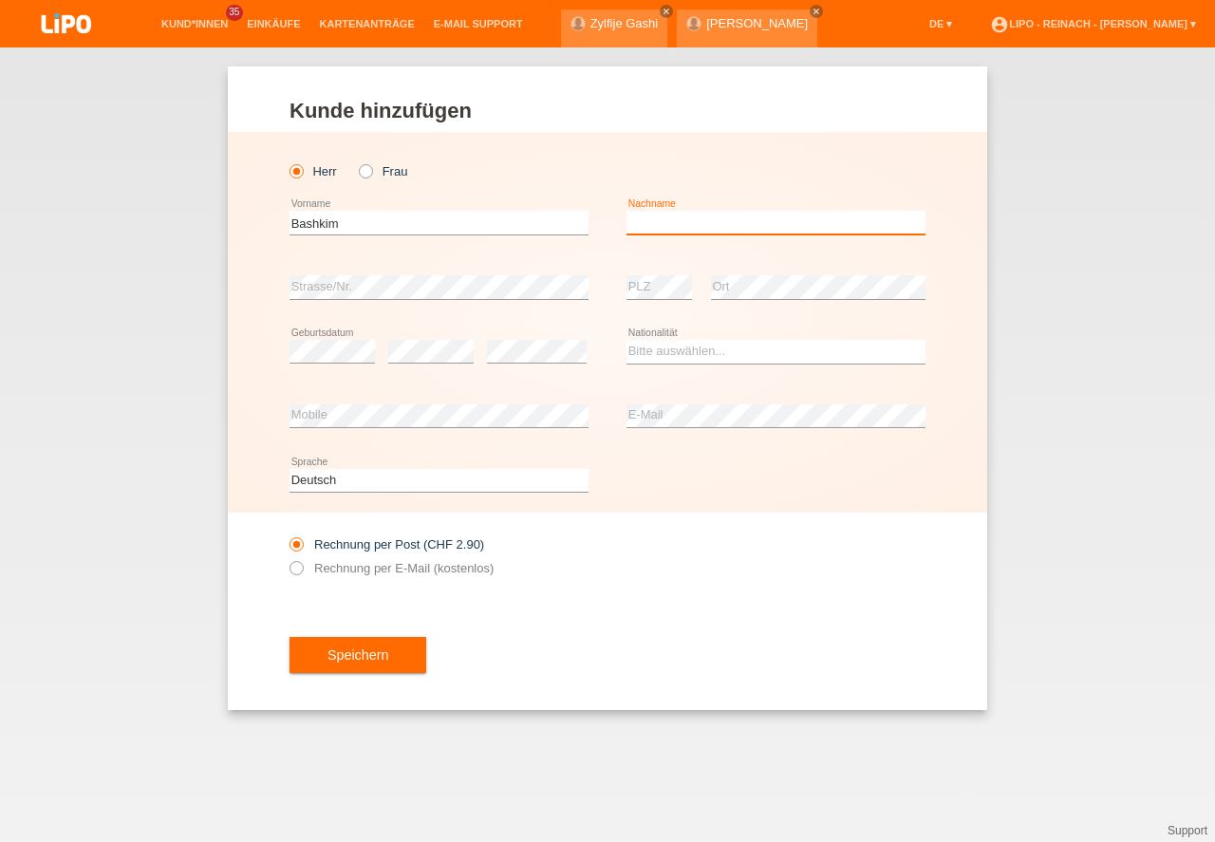
click at [693, 231] on input "text" at bounding box center [776, 223] width 299 height 24
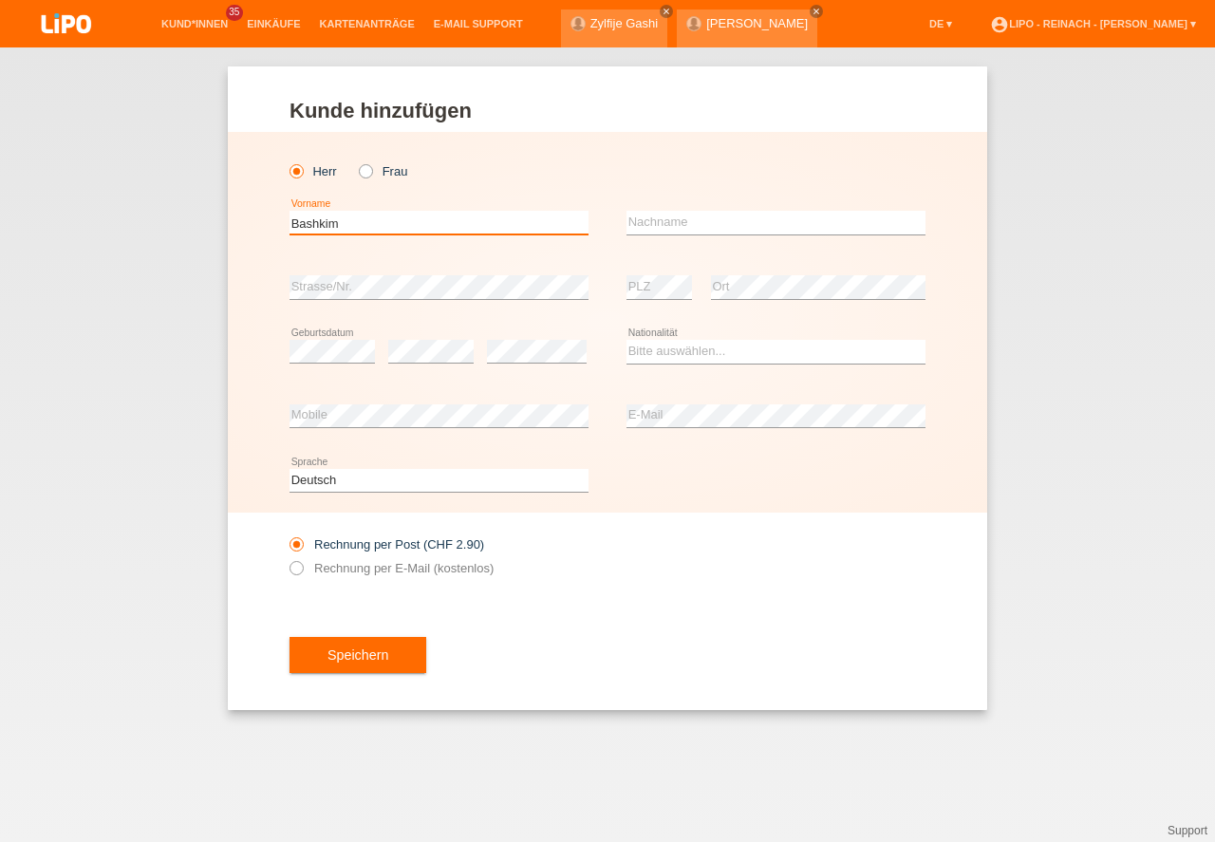
drag, startPoint x: 361, startPoint y: 217, endPoint x: 103, endPoint y: 187, distance: 260.0
click at [290, 211] on input "Bashkim" at bounding box center [439, 223] width 299 height 24
type input "Hasimi"
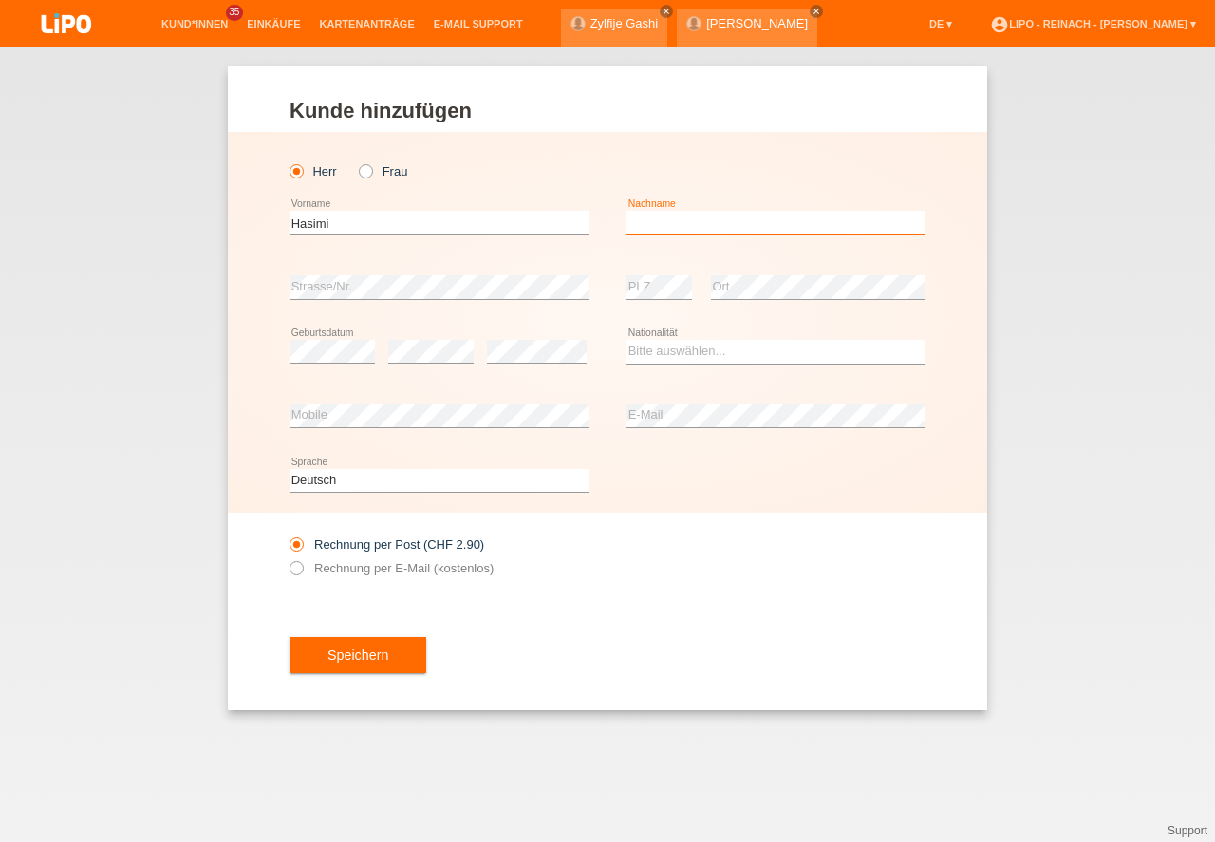
click at [703, 231] on input "text" at bounding box center [776, 223] width 299 height 24
type input "Bashkim"
click at [379, 268] on div "error Strasse/Nr." at bounding box center [439, 287] width 299 height 65
click at [282, 346] on div "Herr Frau Hasimi error Vorname C" at bounding box center [607, 322] width 759 height 381
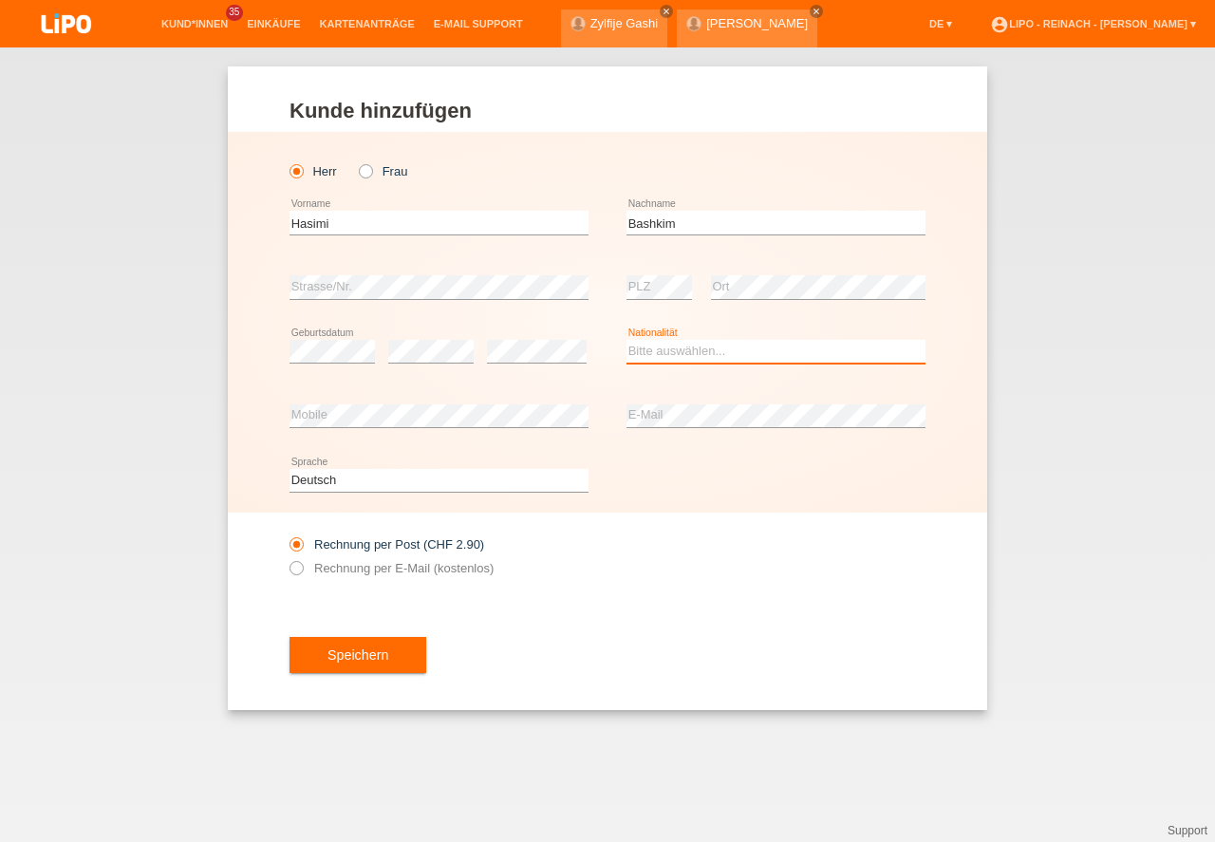
click at [629, 348] on select "Bitte auswählen... Schweiz Deutschland Liechtenstein Österreich ------------ Af…" at bounding box center [776, 351] width 299 height 23
select select "XK"
click at [0, 0] on option "Kosovo" at bounding box center [0, 0] width 0 height 0
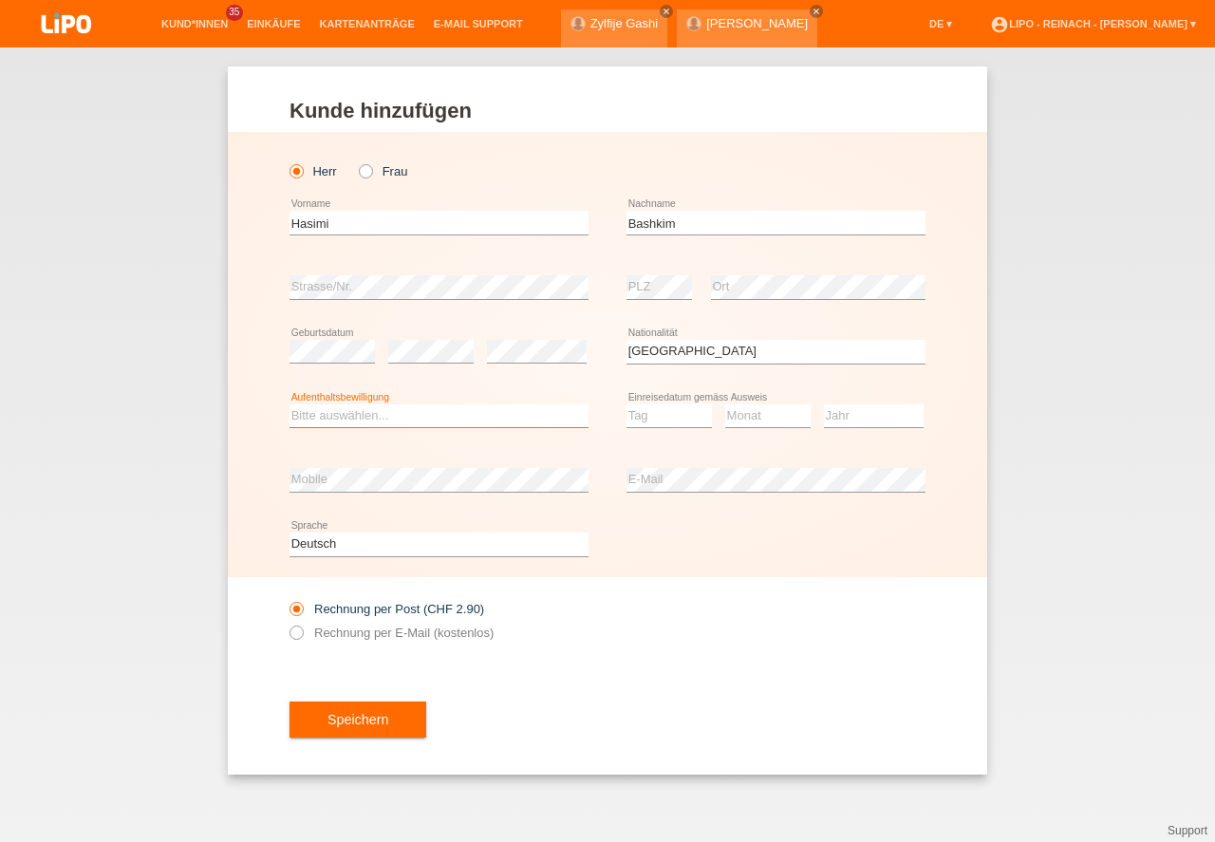
click at [328, 416] on select "Bitte auswählen... C B B - Flüchtlingsstatus Andere" at bounding box center [439, 415] width 299 height 23
select select "B"
click at [0, 0] on option "B" at bounding box center [0, 0] width 0 height 0
click at [811, 653] on div "Rechnung per Post (CHF 2.90) Rechnung per E-Mail (kostenlos)" at bounding box center [608, 620] width 636 height 87
click at [674, 409] on select "Tag 01 02 03 04 05 06 07 08 09 10 11" at bounding box center [669, 415] width 85 height 23
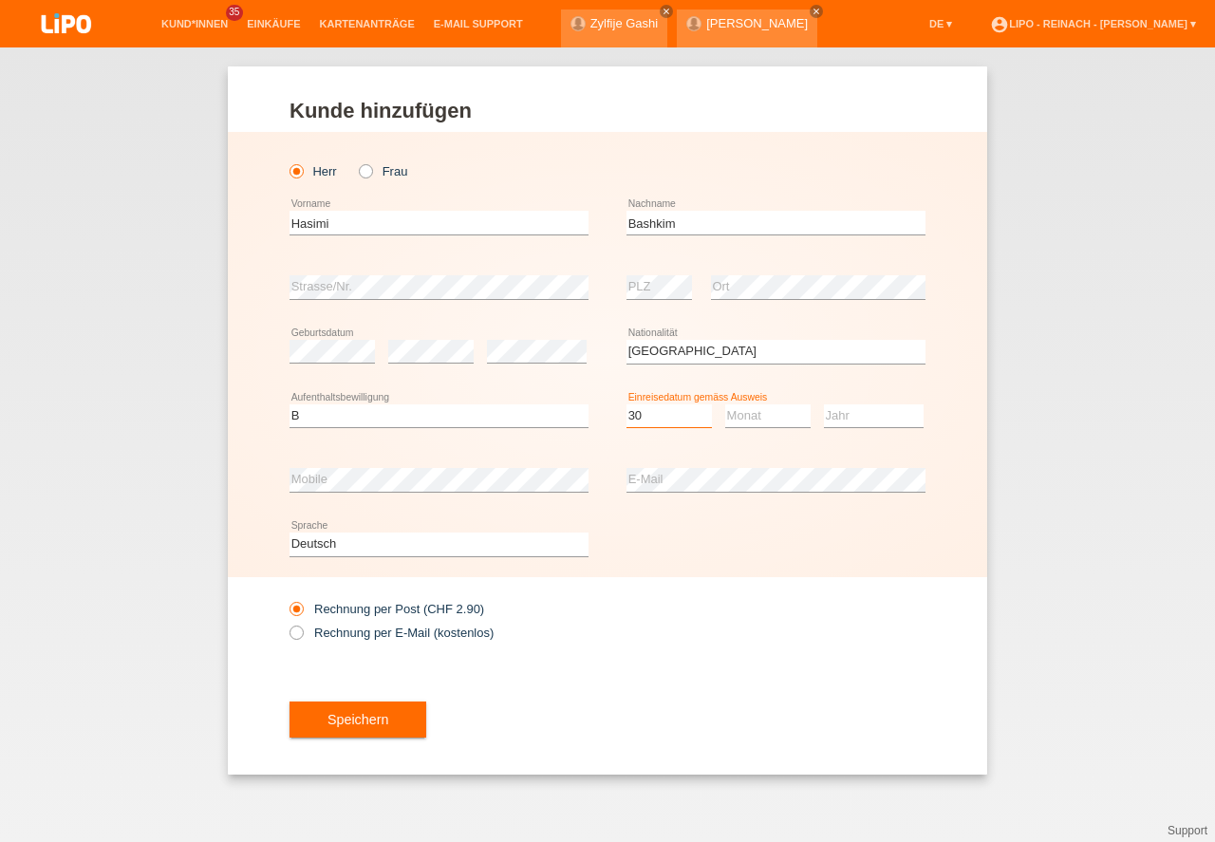
select select "30"
click at [0, 0] on option "30" at bounding box center [0, 0] width 0 height 0
click at [743, 420] on select "Monat 01 02 03 04 05 06 07 08 09 10 11" at bounding box center [767, 415] width 85 height 23
select select "05"
click at [0, 0] on option "05" at bounding box center [0, 0] width 0 height 0
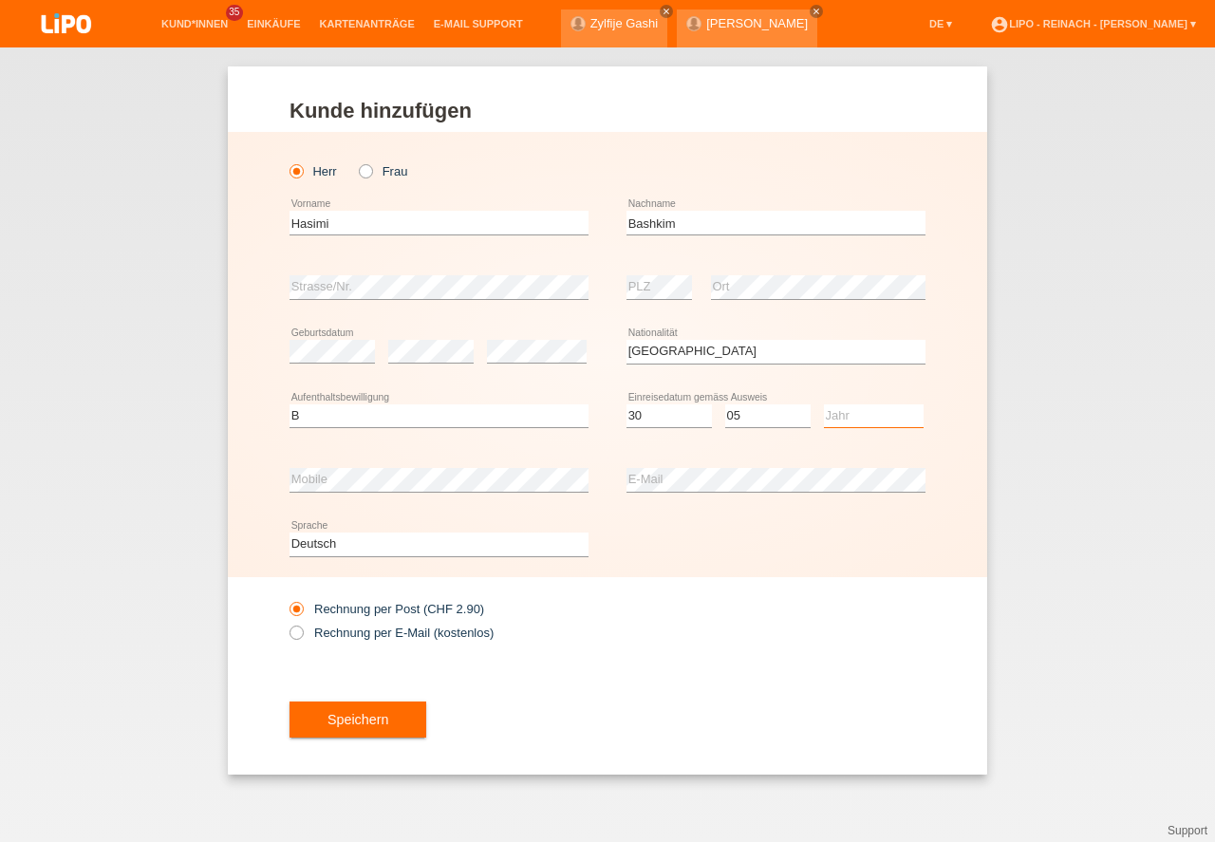
click at [841, 411] on select "Jahr 2025 2024 2023 2022 2021 2020 2019 2018 2017 2016 2015 2014 2013 2012 2011…" at bounding box center [874, 415] width 100 height 23
select select "2013"
click at [287, 623] on icon at bounding box center [287, 623] width 0 height 0
click at [295, 636] on input "Rechnung per E-Mail (kostenlos)" at bounding box center [296, 638] width 12 height 24
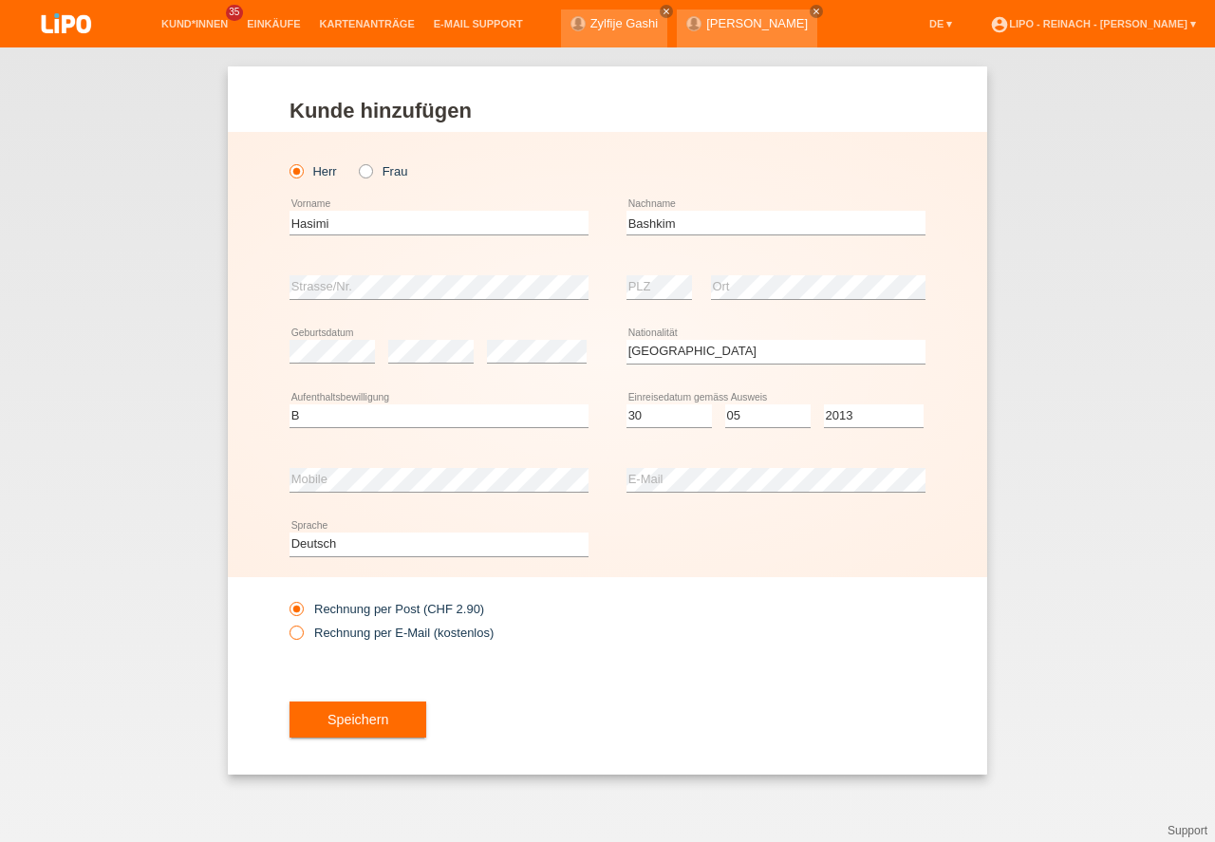
radio input "true"
click at [404, 728] on button "Speichern" at bounding box center [358, 720] width 137 height 36
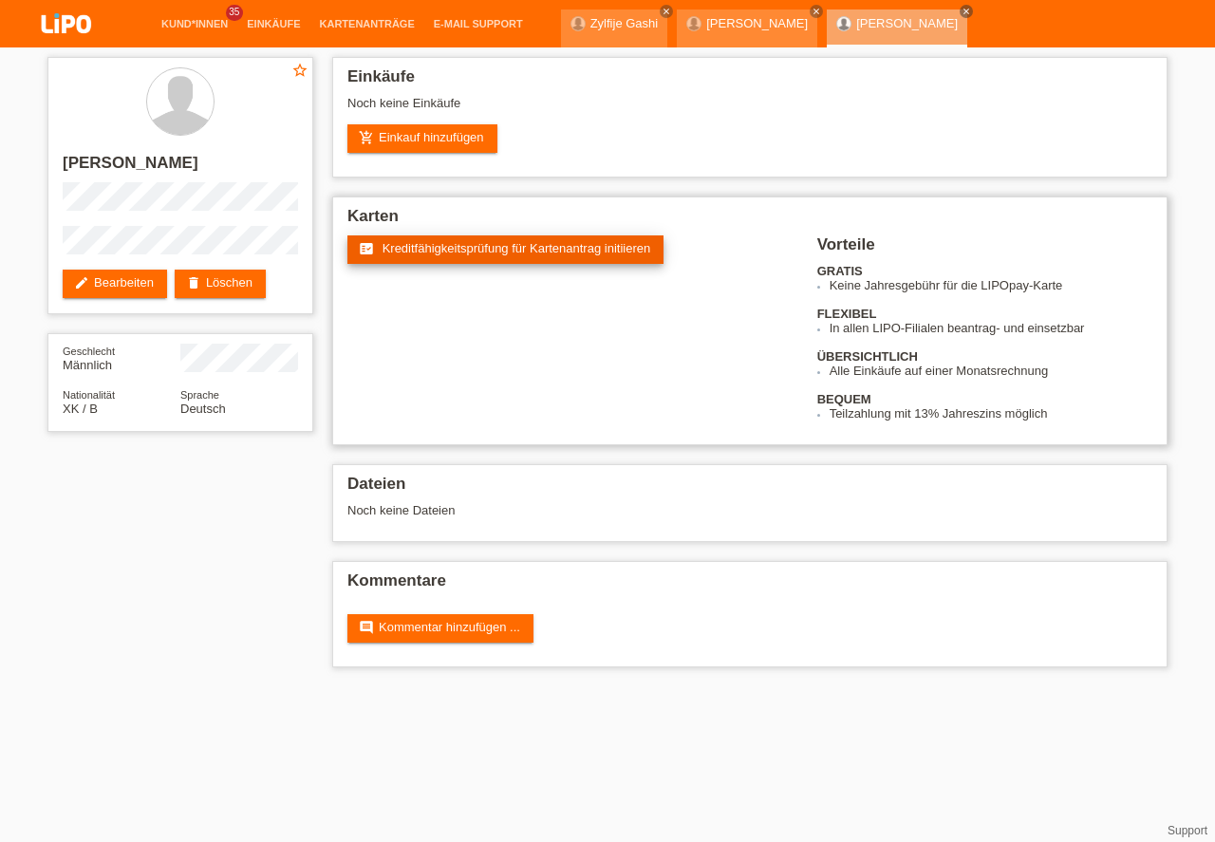
click at [481, 240] on link "fact_check Kreditfähigkeitsprüfung für Kartenantrag initiieren" at bounding box center [505, 249] width 316 height 28
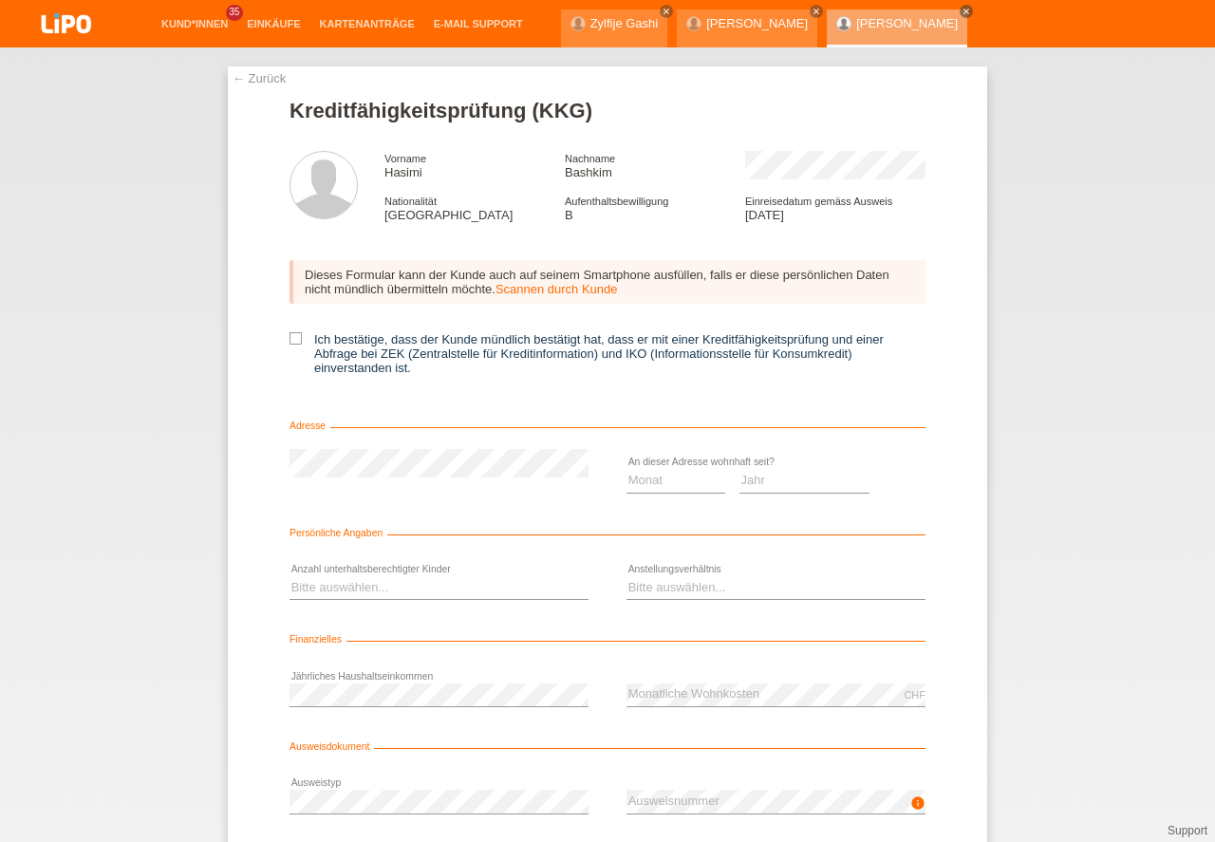
click at [292, 332] on div "Dieses Formular kann der Kunde auch auf seinem Smartphone ausfüllen, falls er d…" at bounding box center [608, 323] width 636 height 165
click at [292, 336] on icon at bounding box center [296, 338] width 12 height 12
click at [292, 336] on input "Ich bestätige, dass der Kunde mündlich bestätigt hat, dass er mit einer Kreditf…" at bounding box center [296, 338] width 12 height 12
checkbox input "true"
click at [657, 481] on select "Monat 01 02 03 04 05 06 07 08 09 10" at bounding box center [676, 480] width 99 height 23
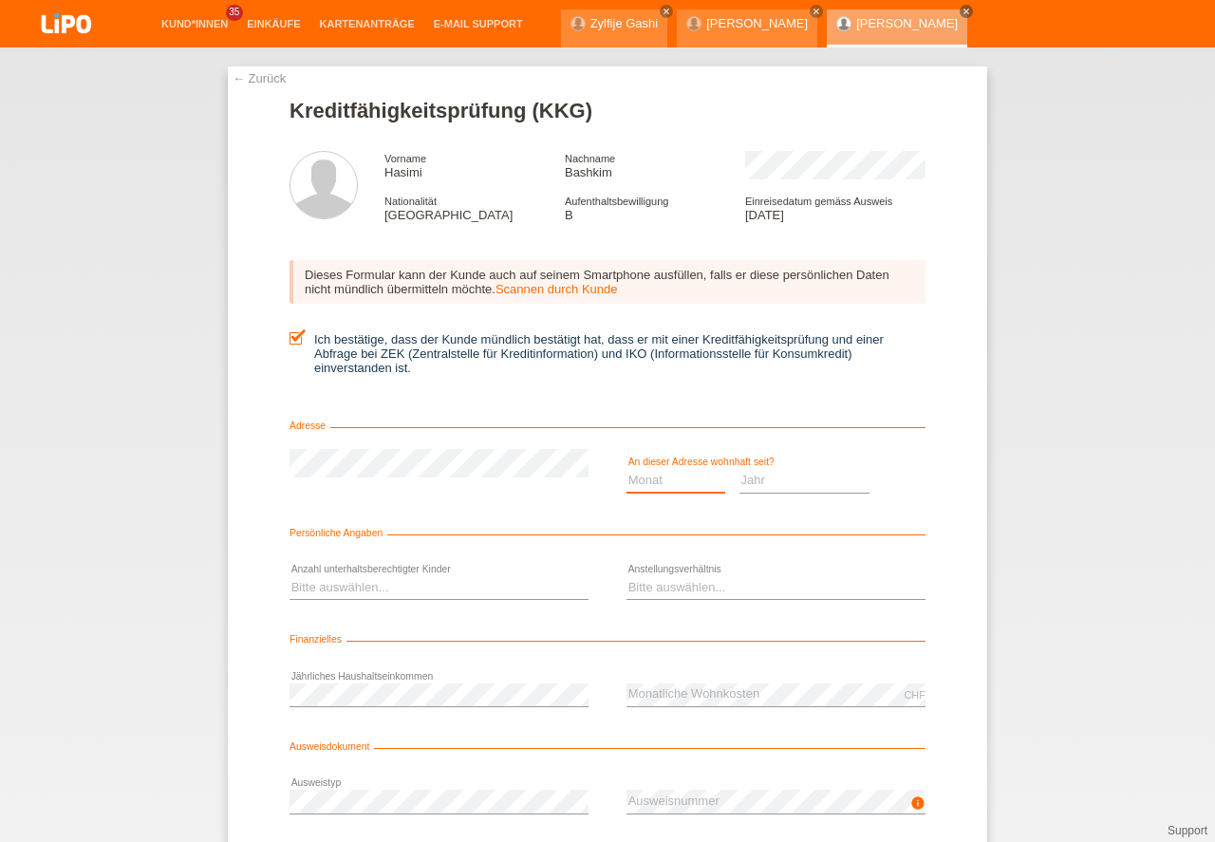
select select "01"
click at [0, 0] on option "01" at bounding box center [0, 0] width 0 height 0
click at [788, 489] on select "Jahr 2025 2024 2023 2022 2021 2020 2019 2018 2017 2016 2015 2014 2013 2012 2011…" at bounding box center [805, 480] width 131 height 23
click at [0, 0] on option "2023" at bounding box center [0, 0] width 0 height 0
click at [770, 473] on select "Jahr 2025 2024 2023 2022 2021 2020 2019 2018 2017 2016 2015 2014 2013 2012 2011…" at bounding box center [805, 480] width 131 height 23
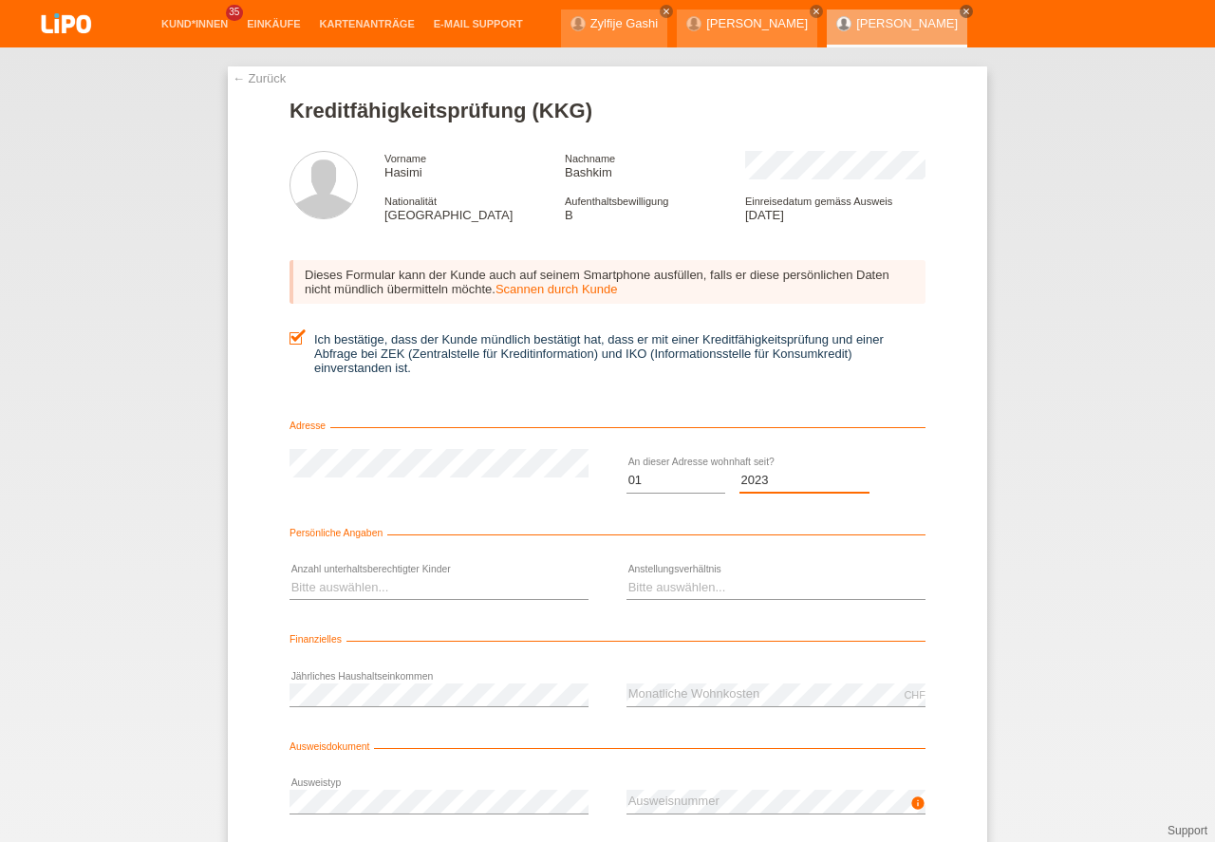
select select "2022"
click at [0, 0] on option "2022" at bounding box center [0, 0] width 0 height 0
click at [383, 598] on select "Bitte auswählen... 0 1 2 3 4 5 6 7 8 9" at bounding box center [439, 587] width 299 height 23
click at [0, 0] on option "0" at bounding box center [0, 0] width 0 height 0
click at [340, 590] on select "Bitte auswählen... 0 1 2 3 4 5 6 7 8 9" at bounding box center [439, 587] width 299 height 23
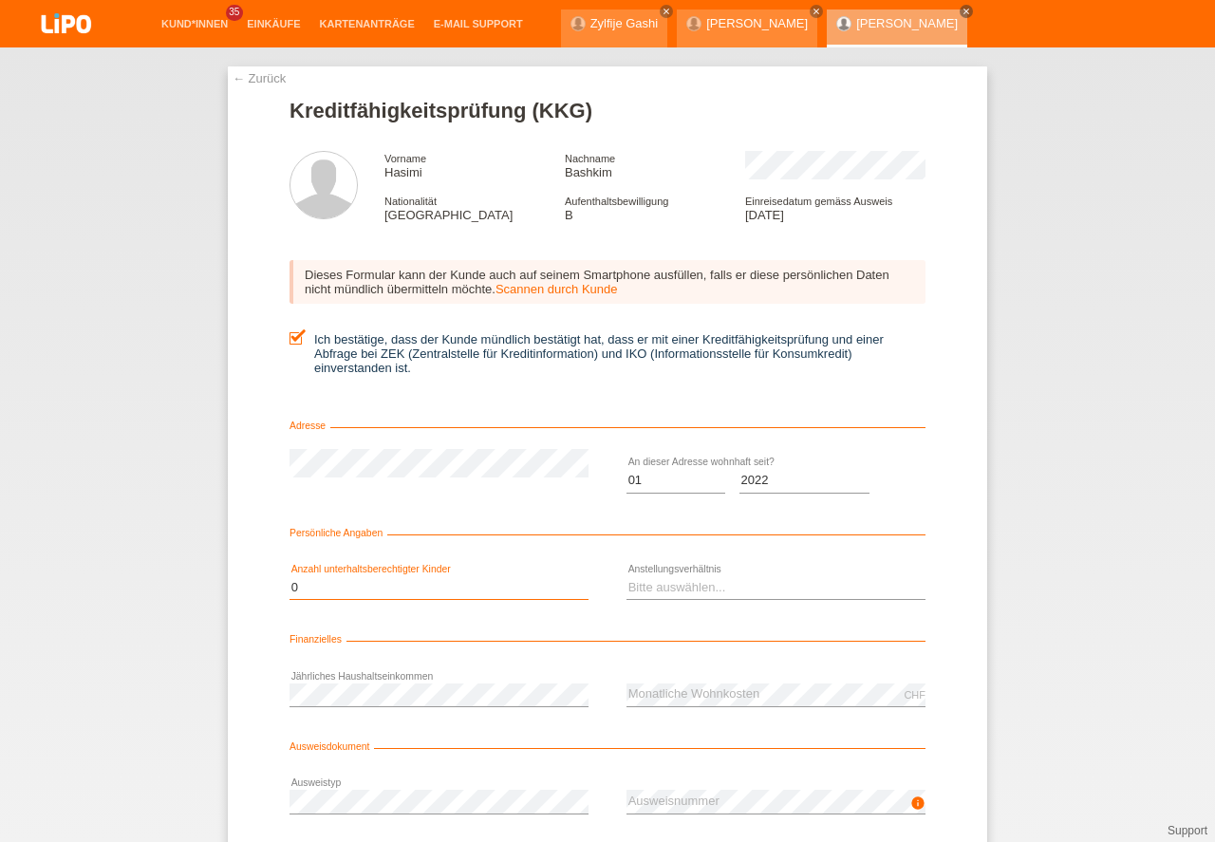
select select "1"
click at [0, 0] on option "1" at bounding box center [0, 0] width 0 height 0
click at [649, 586] on select "Bitte auswählen... Unbefristet Befristet Lehrling/Student Pensioniert Nicht arb…" at bounding box center [776, 587] width 299 height 23
drag, startPoint x: 650, startPoint y: 621, endPoint x: 790, endPoint y: 622, distance: 139.6
select select "UNLIMITED"
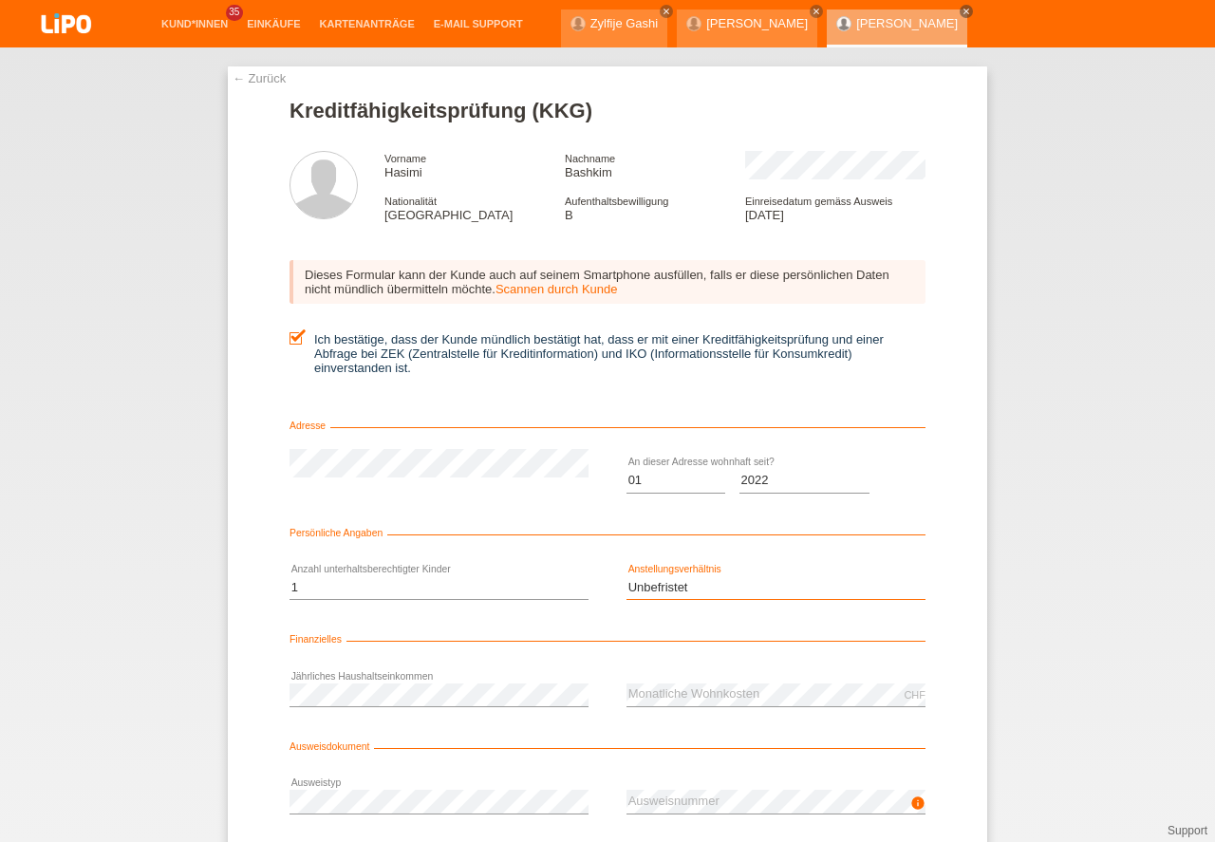
click at [0, 0] on option "Unbefristet" at bounding box center [0, 0] width 0 height 0
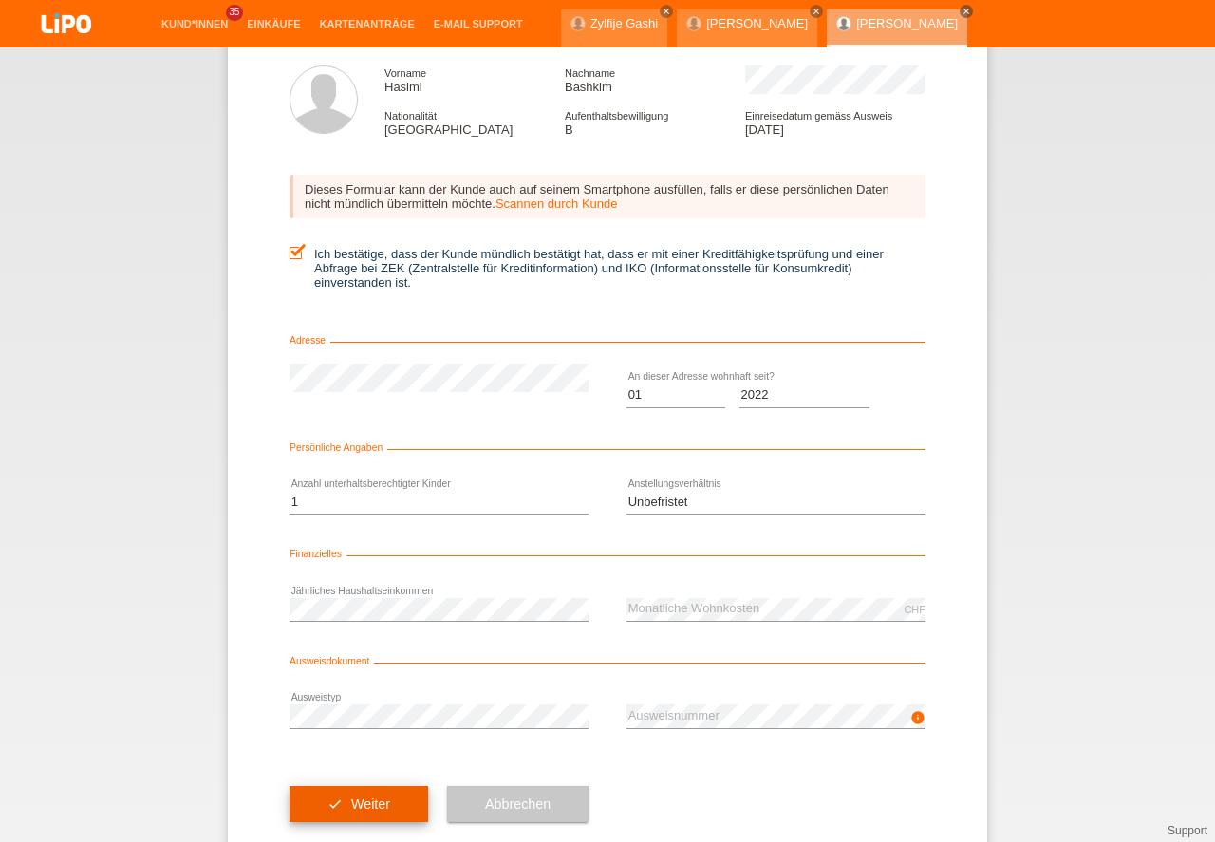
click at [376, 813] on button "check Weiter" at bounding box center [359, 804] width 139 height 36
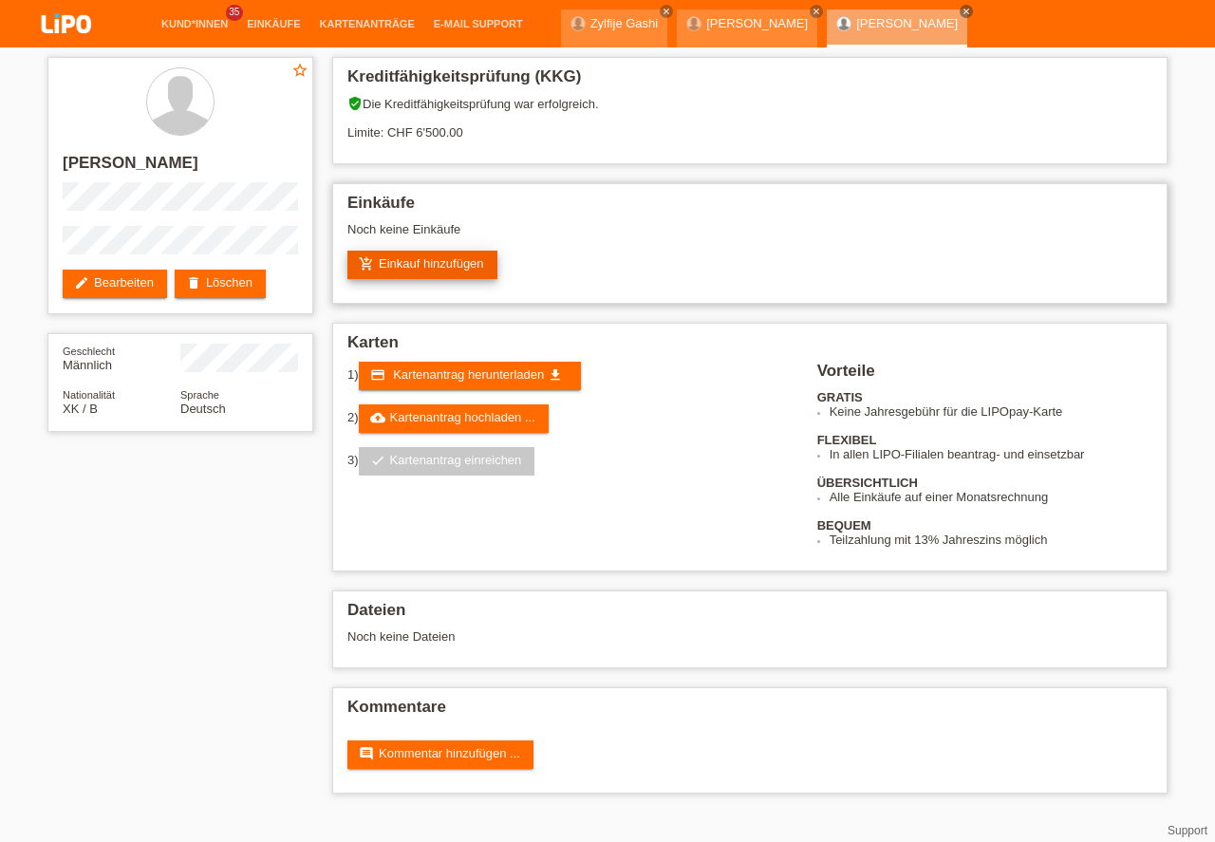
click at [429, 263] on link "add_shopping_cart Einkauf hinzufügen" at bounding box center [422, 265] width 150 height 28
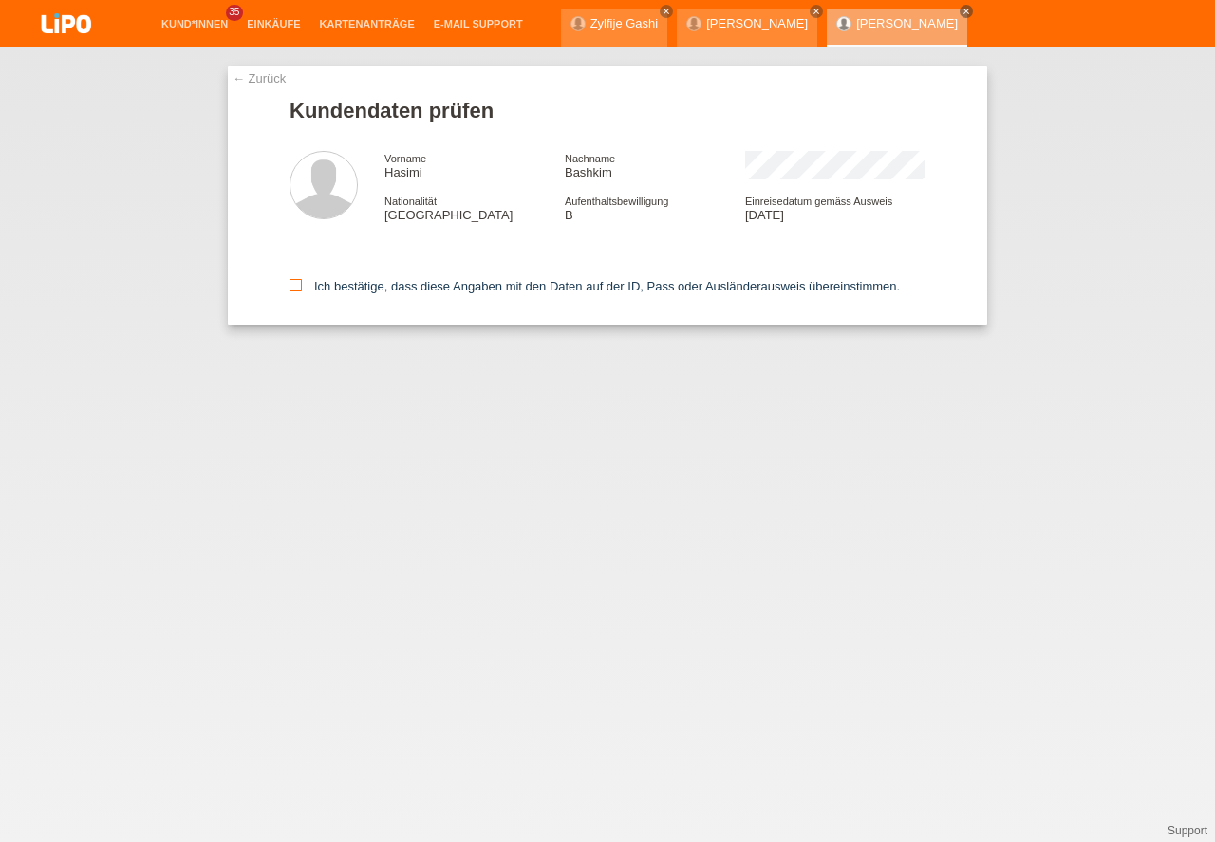
click at [296, 288] on icon at bounding box center [296, 285] width 12 height 12
click at [296, 288] on input "Ich bestätige, dass diese Angaben mit den Daten auf der ID, Pass oder Ausländer…" at bounding box center [296, 285] width 12 height 12
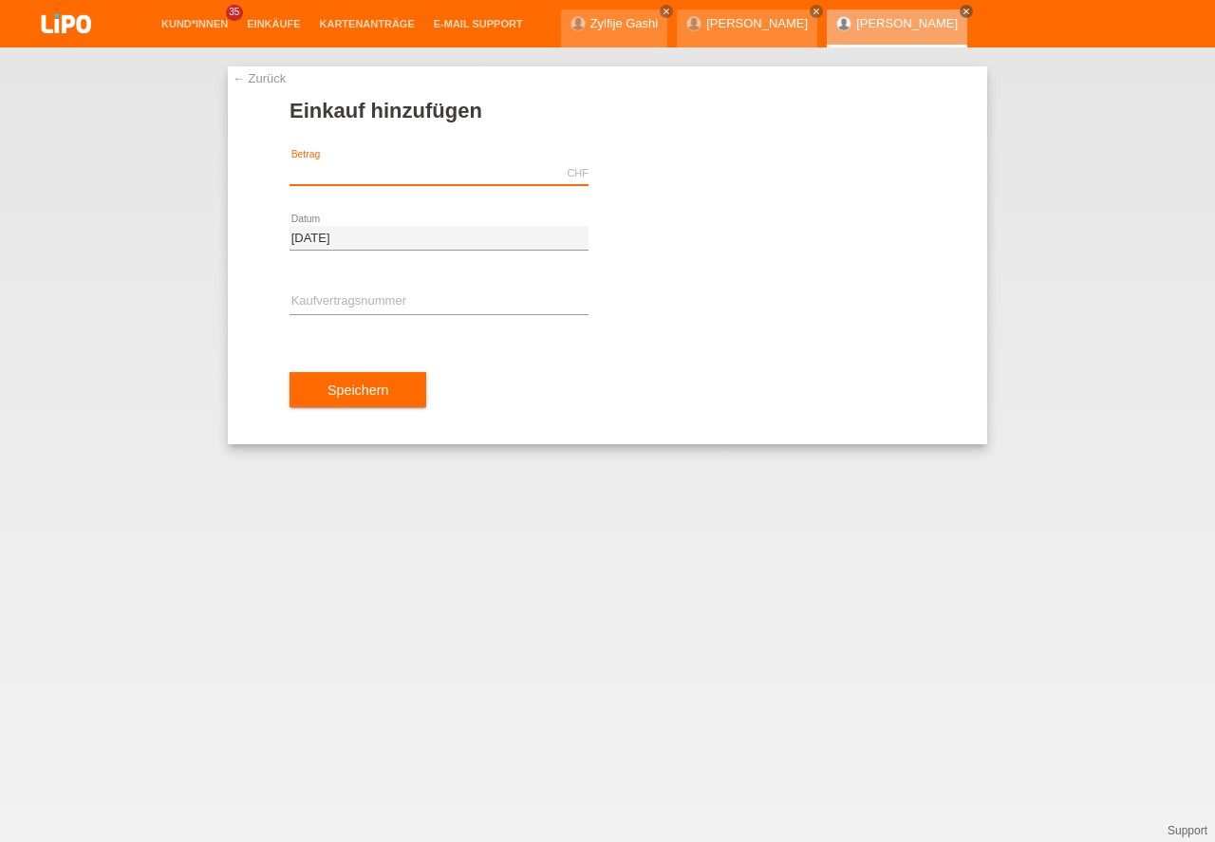
click at [355, 175] on input "text" at bounding box center [439, 173] width 299 height 24
type input "134.10"
click at [378, 300] on input "text" at bounding box center [439, 302] width 299 height 24
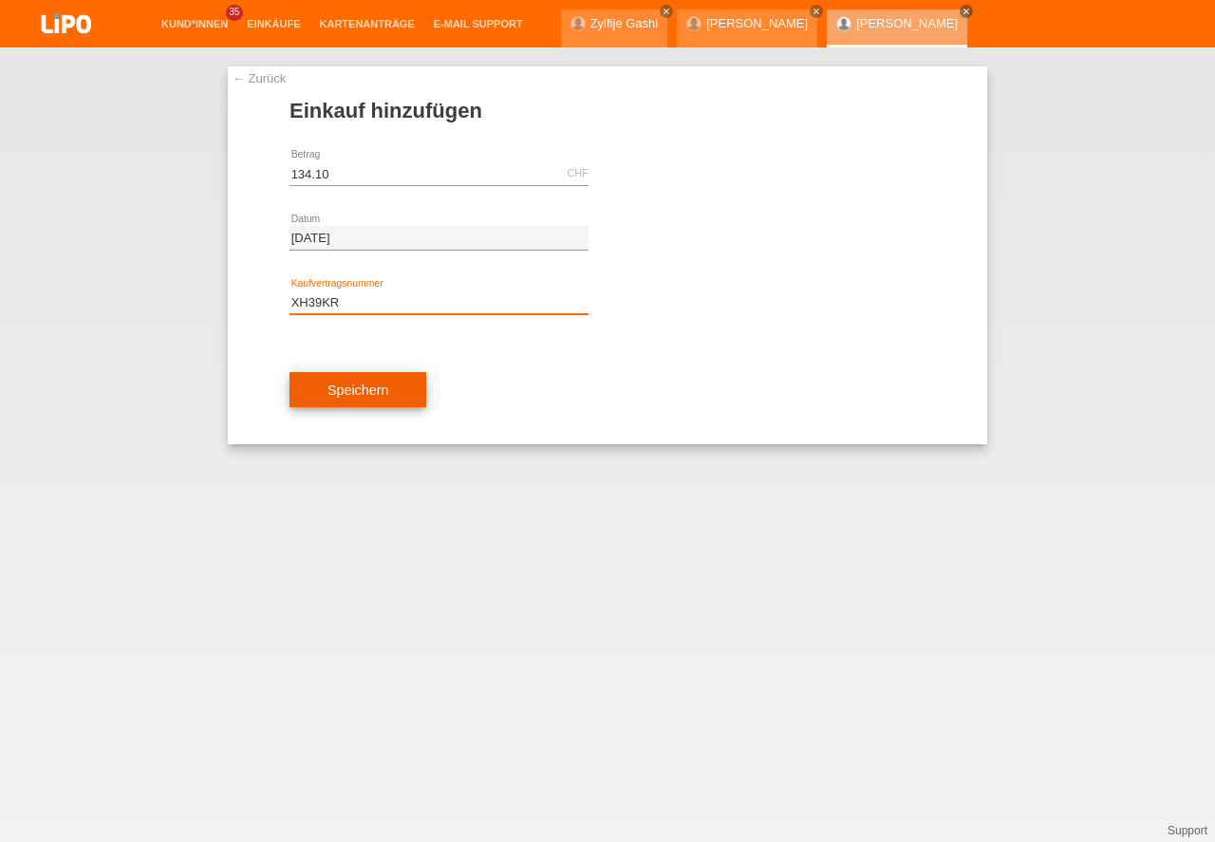
type input "XH39KR"
click at [355, 394] on button "Speichern" at bounding box center [358, 390] width 137 height 36
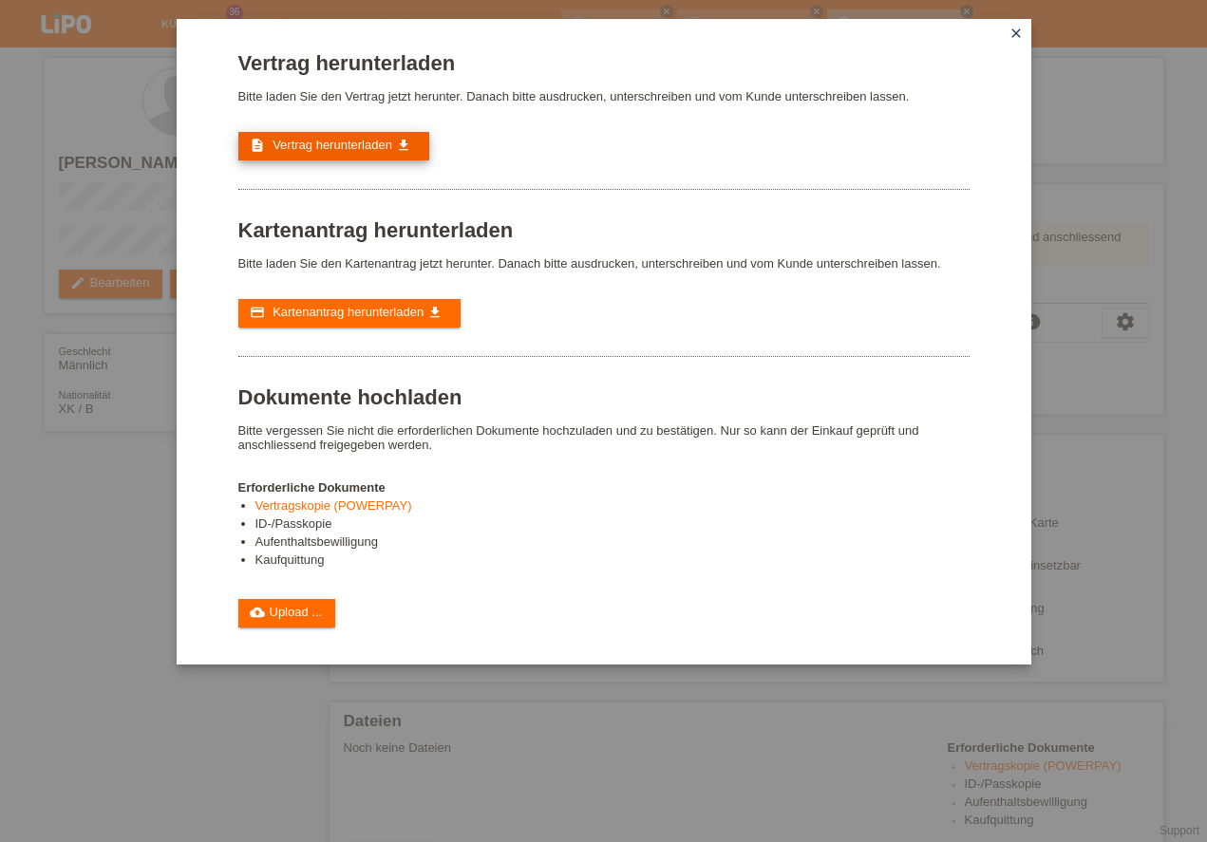
click at [338, 147] on span "Vertrag herunterladen" at bounding box center [332, 145] width 120 height 14
click at [299, 613] on link "cloud_upload Upload ..." at bounding box center [287, 613] width 98 height 28
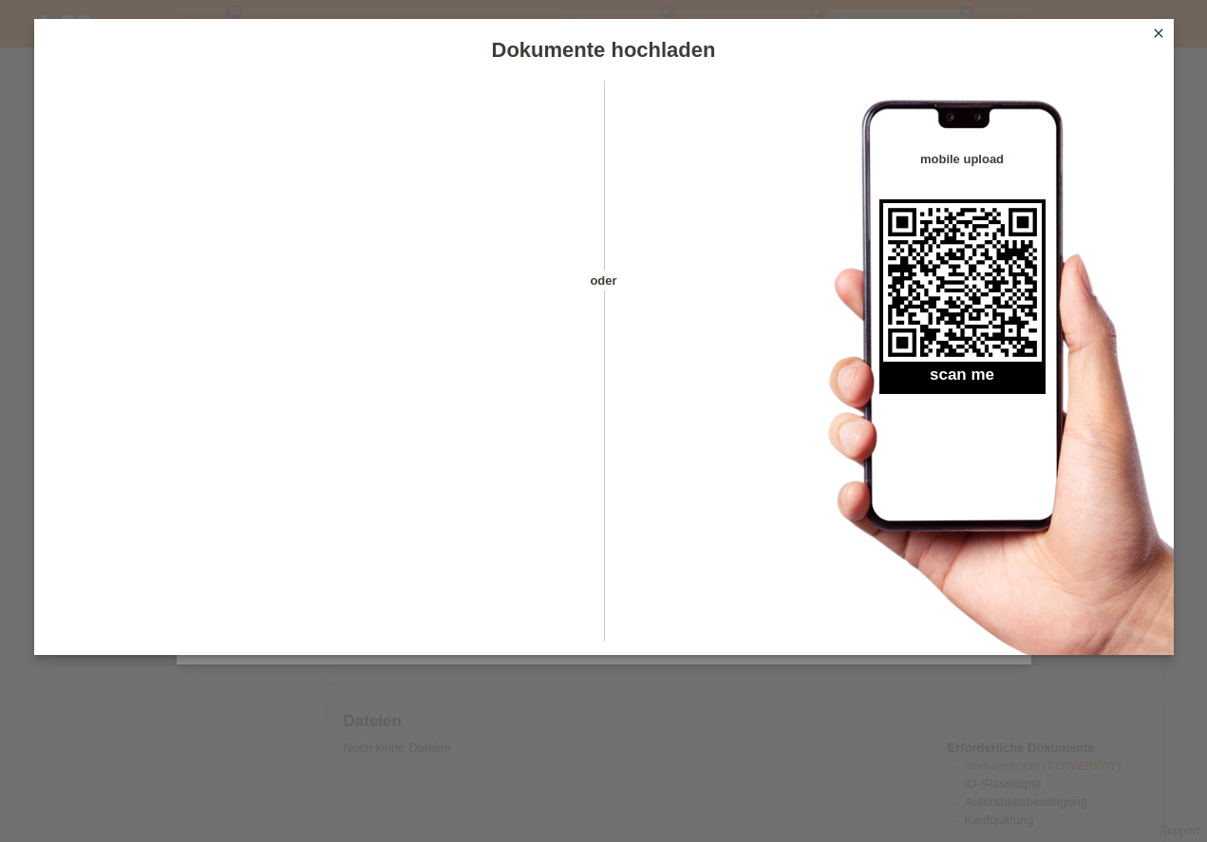
click at [1155, 32] on icon "close" at bounding box center [1158, 33] width 15 height 15
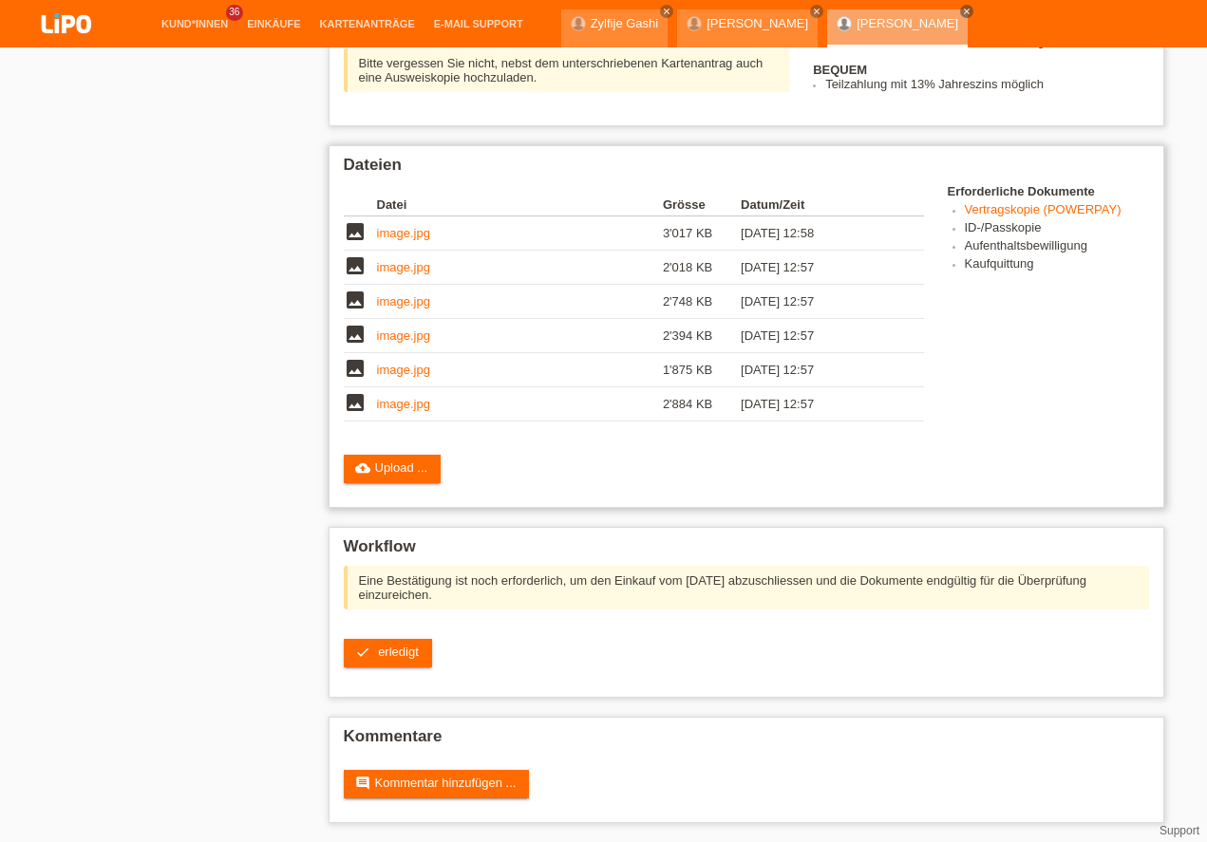
scroll to position [517, 0]
click at [393, 651] on span "erledigt" at bounding box center [398, 652] width 41 height 14
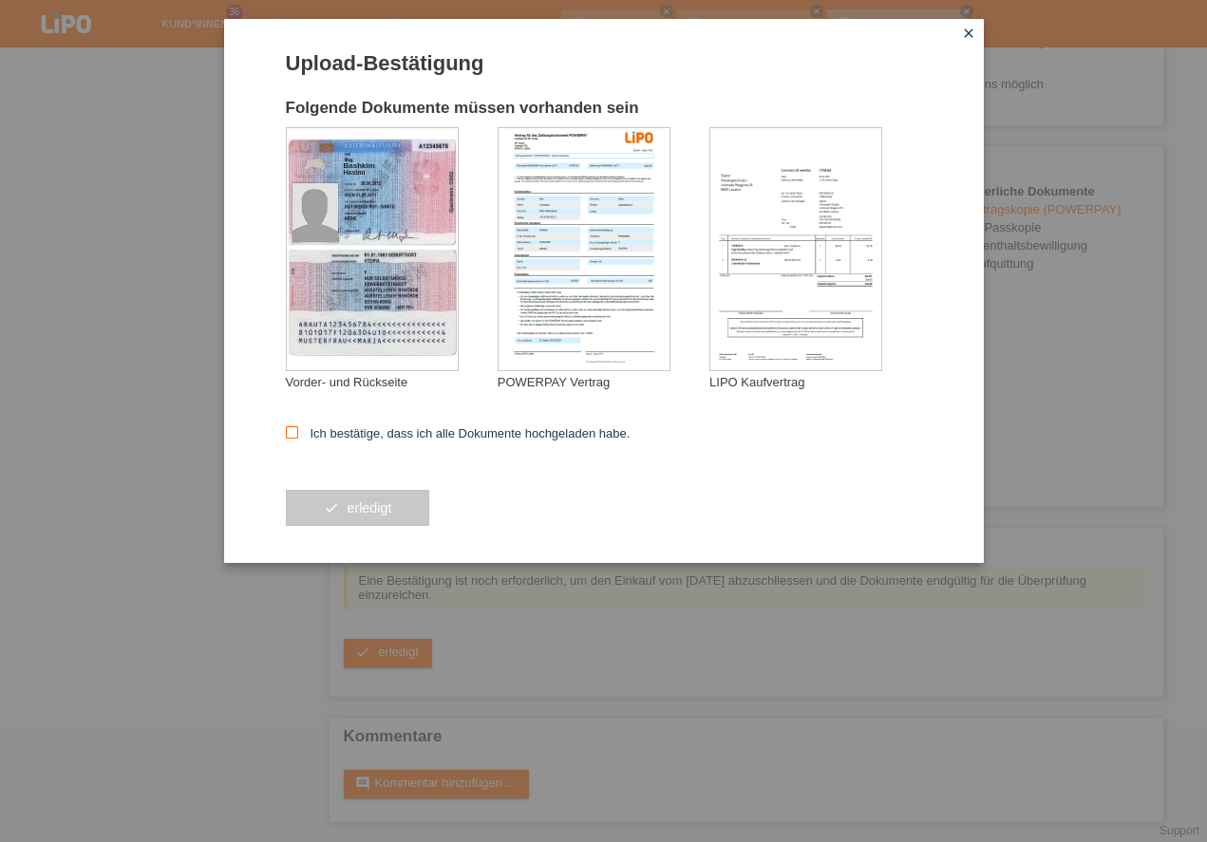
click at [289, 432] on icon at bounding box center [292, 432] width 12 height 12
click at [289, 432] on input "Ich bestätige, dass ich alle Dokumente hochgeladen habe." at bounding box center [292, 432] width 12 height 12
checkbox input "true"
click at [334, 515] on button "check erledigt" at bounding box center [358, 508] width 144 height 36
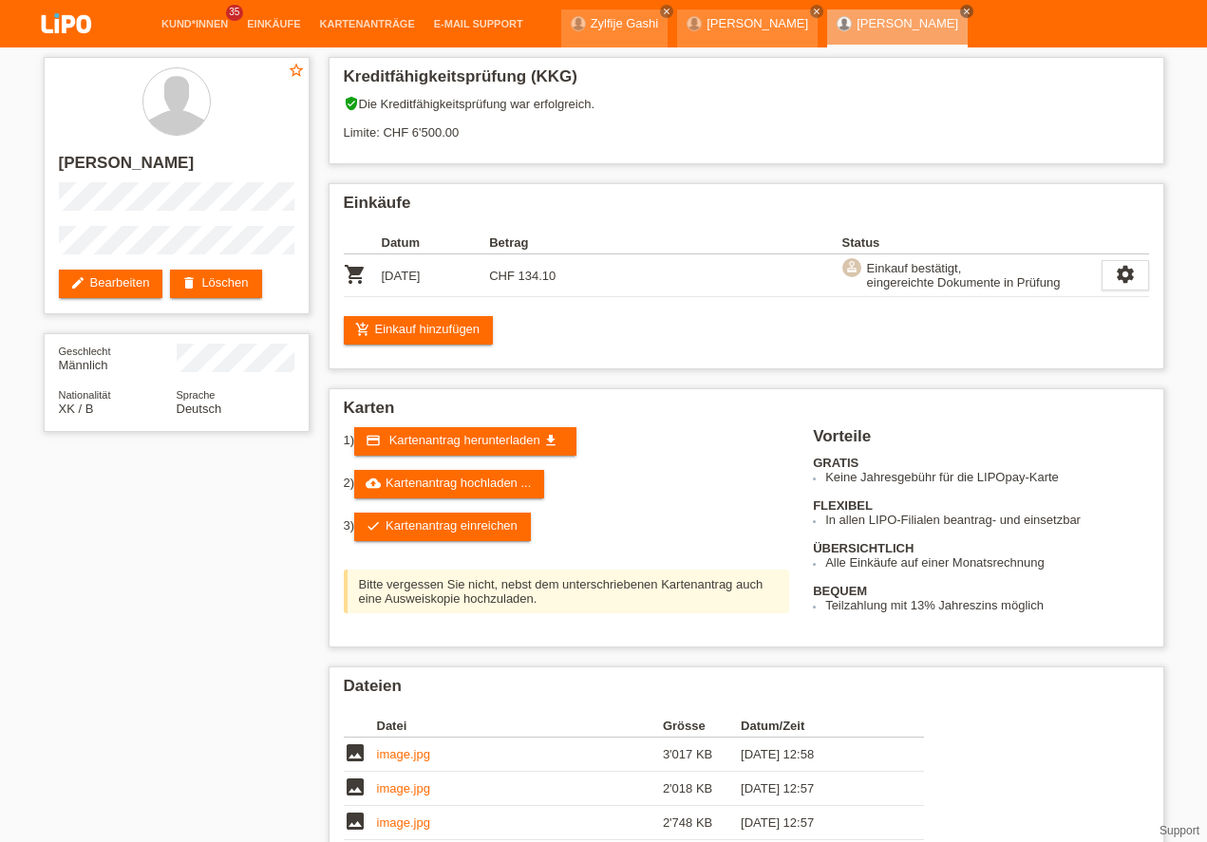
click at [1072, 66] on link "account_circle LIPO - Reinach - [PERSON_NAME] ▾" at bounding box center [1084, 71] width 225 height 11
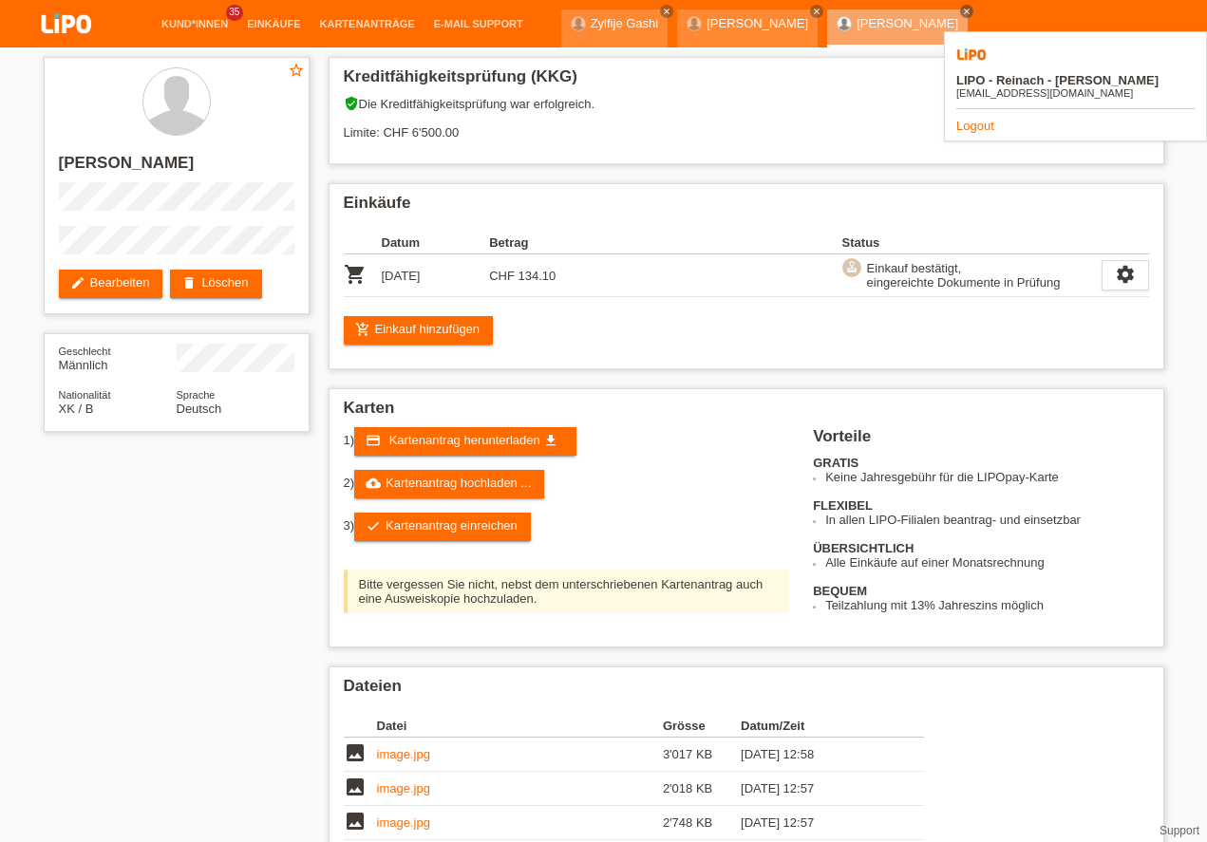
click at [983, 119] on link "Logout" at bounding box center [975, 126] width 38 height 14
